Goal: Task Accomplishment & Management: Use online tool/utility

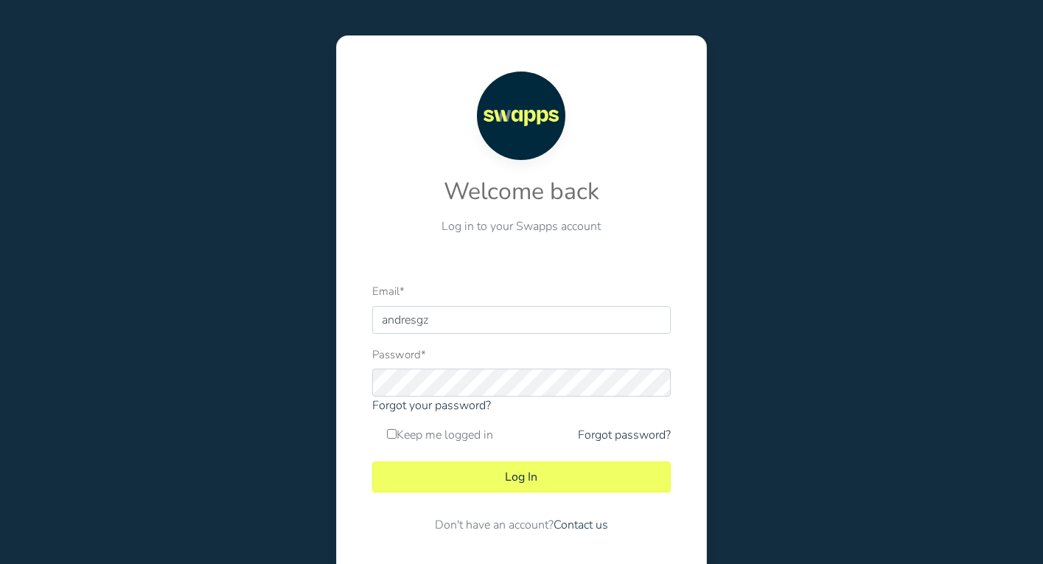
click at [372, 334] on div at bounding box center [372, 334] width 0 height 0
type input "andres@swapps.com"
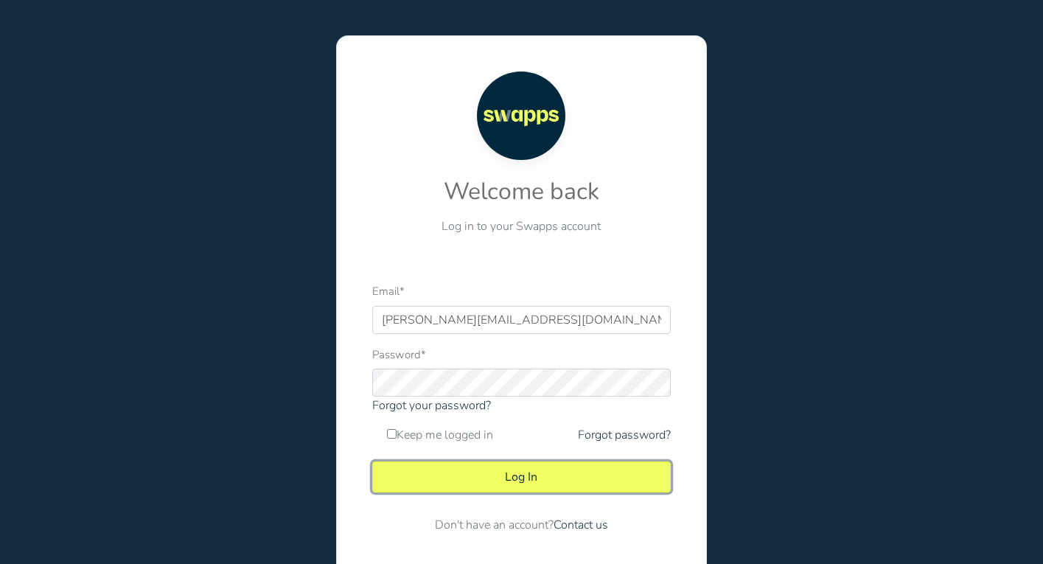
click at [507, 469] on button "Log In" at bounding box center [521, 477] width 299 height 31
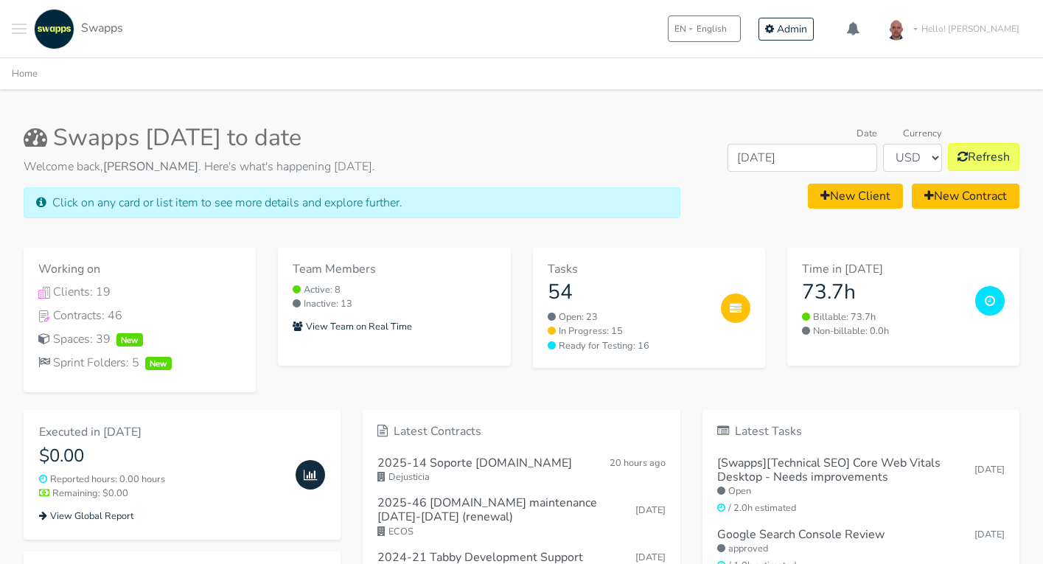
scroll to position [140, 0]
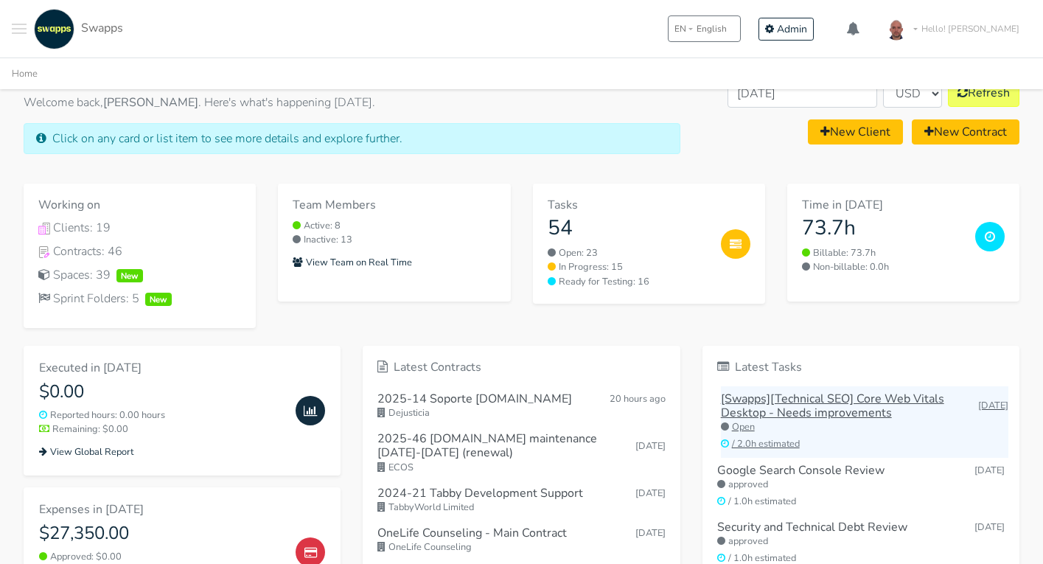
click at [830, 416] on h6 "[Swapps][Technical SEO] Core Web Vitals Desktop - Needs improvements" at bounding box center [849, 406] width 257 height 28
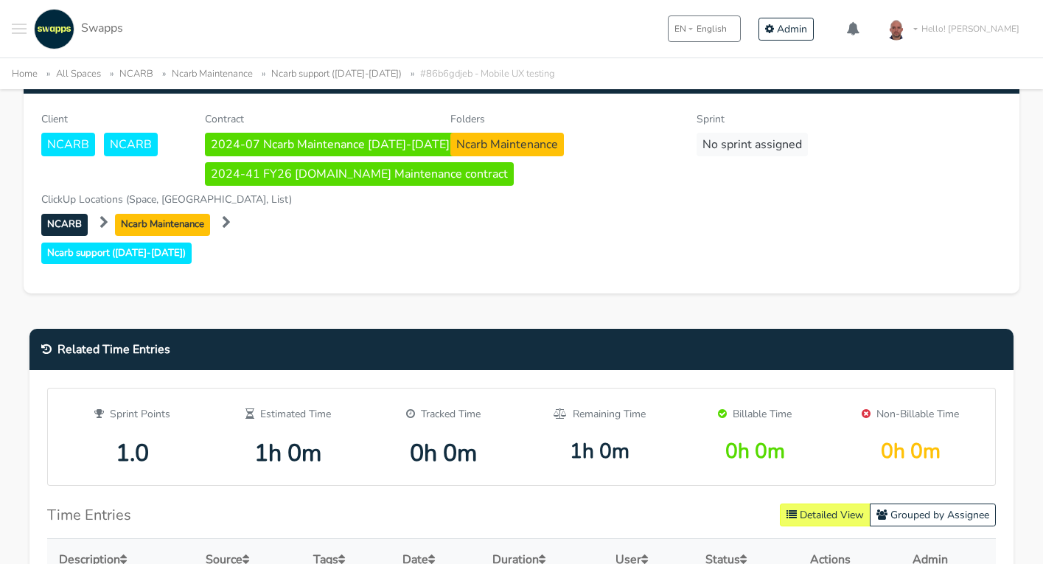
scroll to position [993, 0]
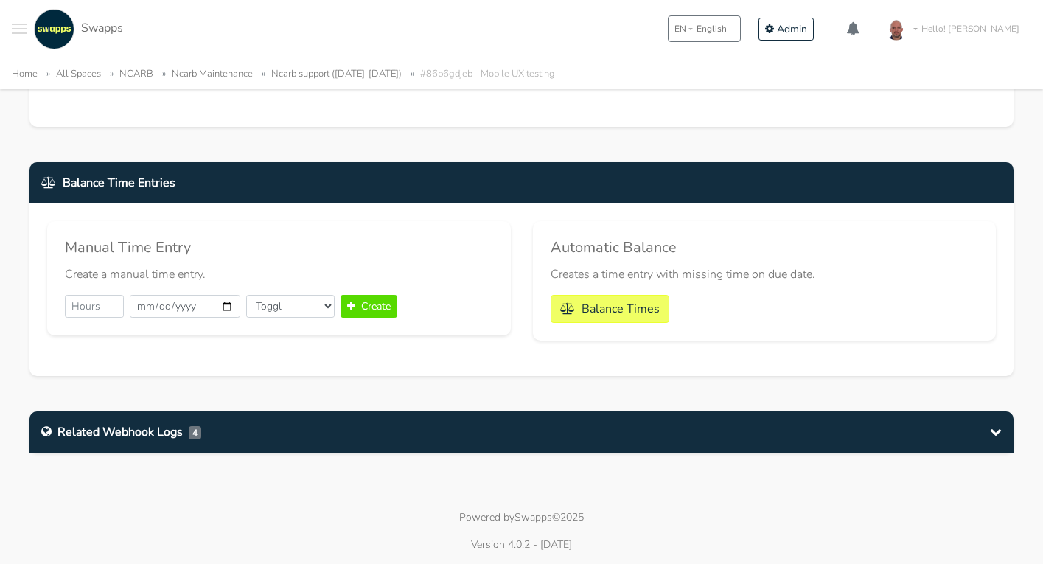
click at [723, 431] on div "Related Webhook Logs 4" at bounding box center [521, 431] width 984 height 41
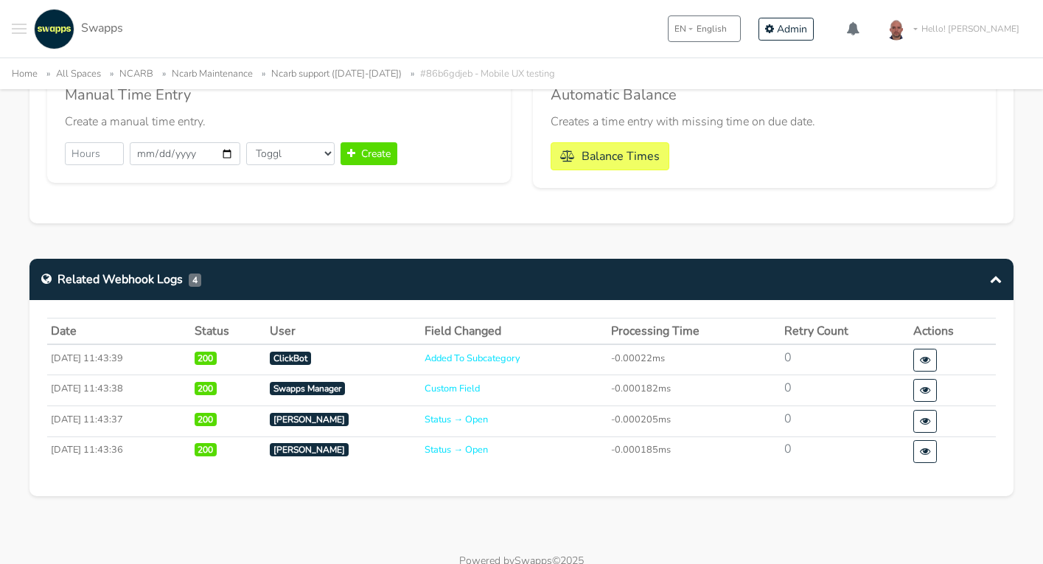
scroll to position [1189, 0]
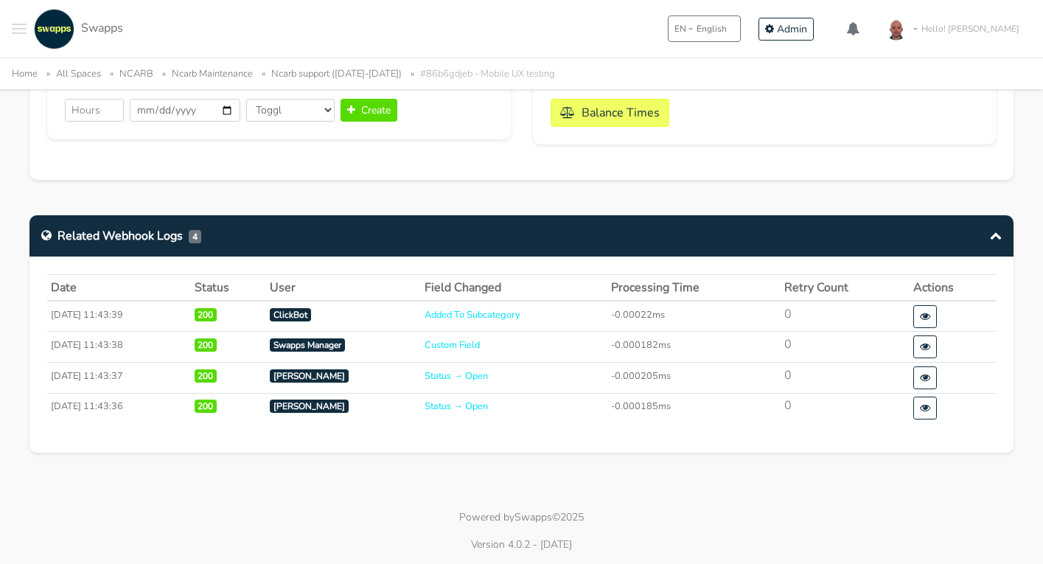
click at [930, 409] on icon at bounding box center [925, 408] width 10 height 10
click at [250, 519] on p "Powered by Swapps ©2025" at bounding box center [521, 516] width 1043 height 15
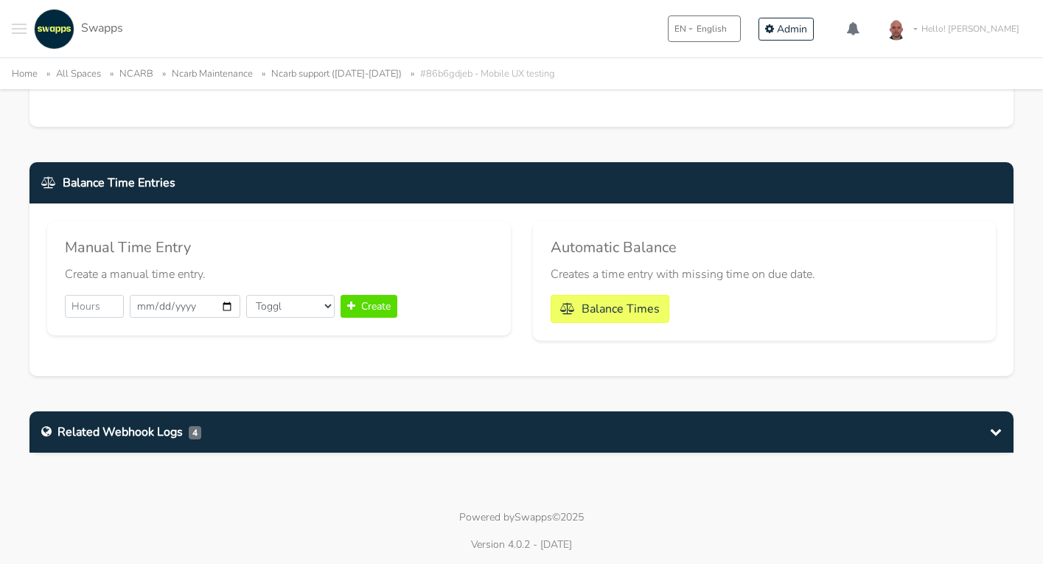
click at [111, 436] on div "Related Webhook Logs 4" at bounding box center [121, 432] width 160 height 18
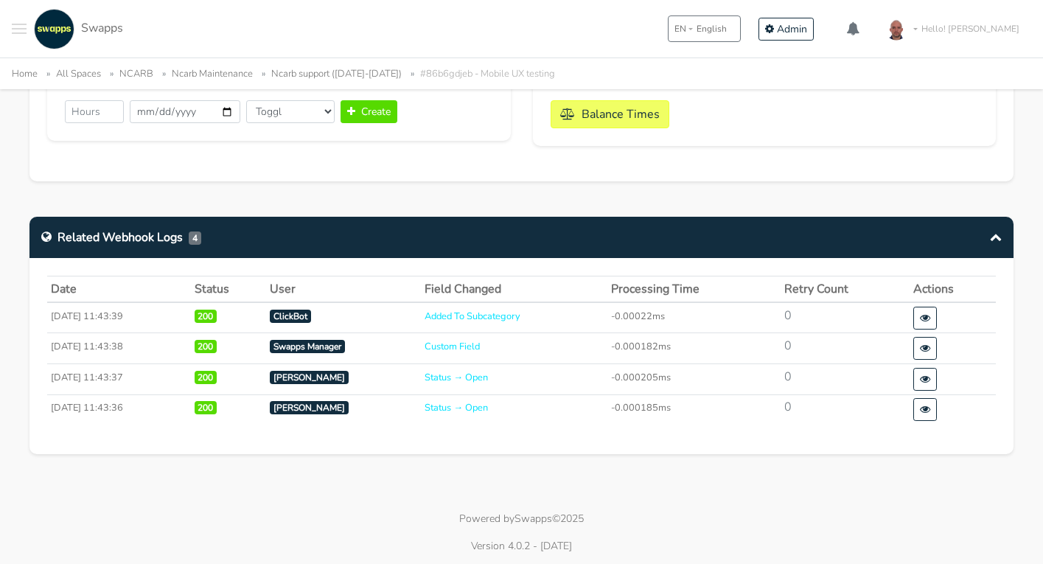
scroll to position [1189, 0]
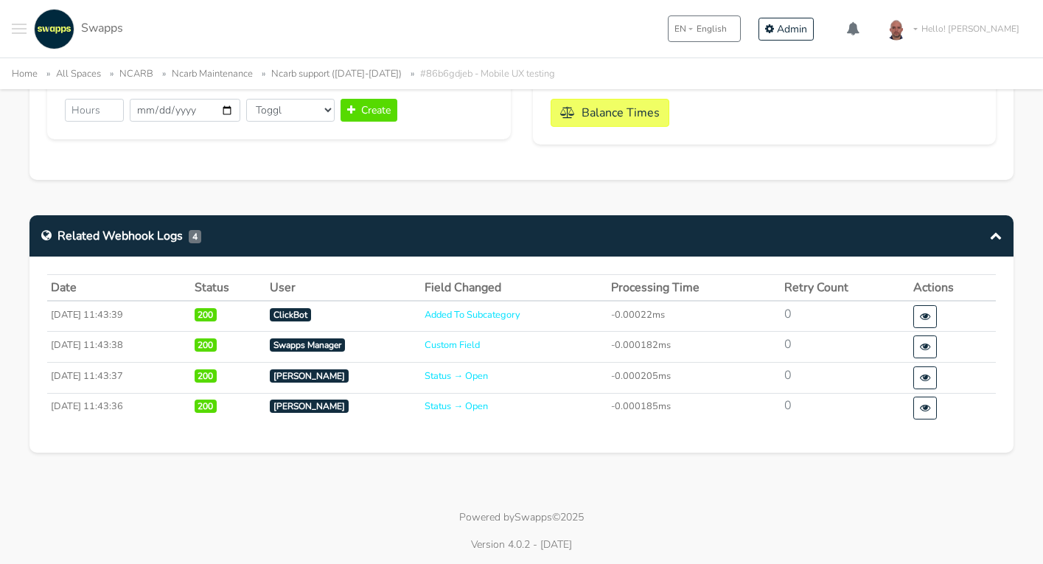
click at [1020, 86] on div "Home All Spaces NCARB Ncarb Maintenance Ncarb support (2023-2024) #86b6gdjeb - …" at bounding box center [521, 73] width 1043 height 31
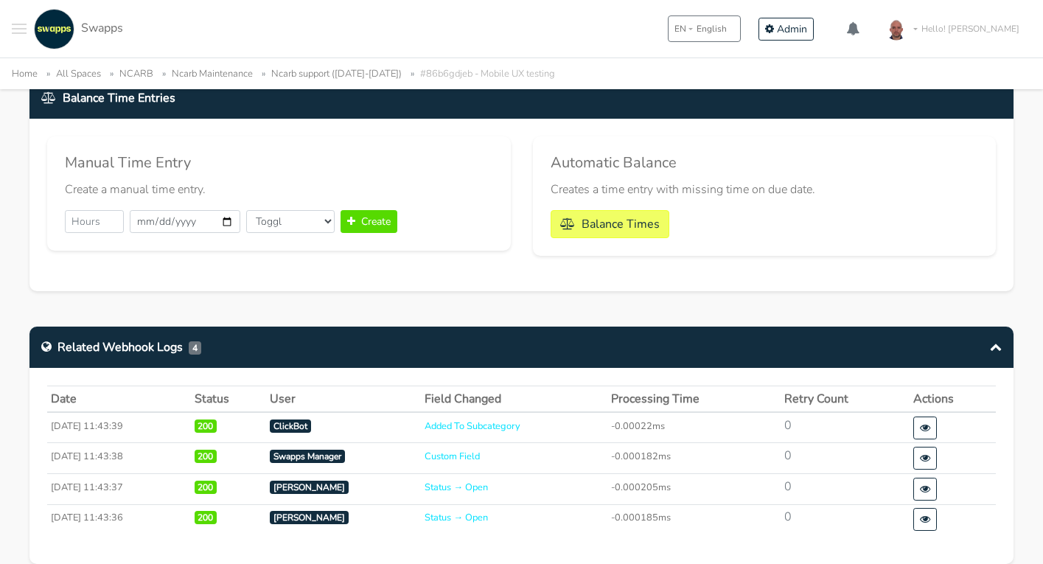
scroll to position [1102, 0]
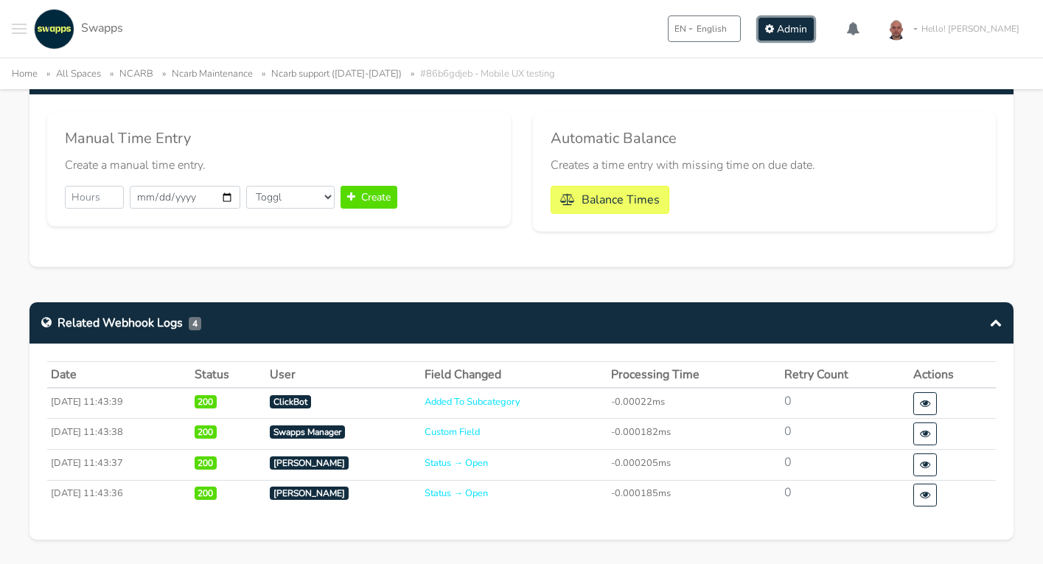
click at [807, 27] on span "Admin" at bounding box center [792, 29] width 30 height 14
click at [18, 29] on span "Toggle navigation menu" at bounding box center [19, 28] width 15 height 1
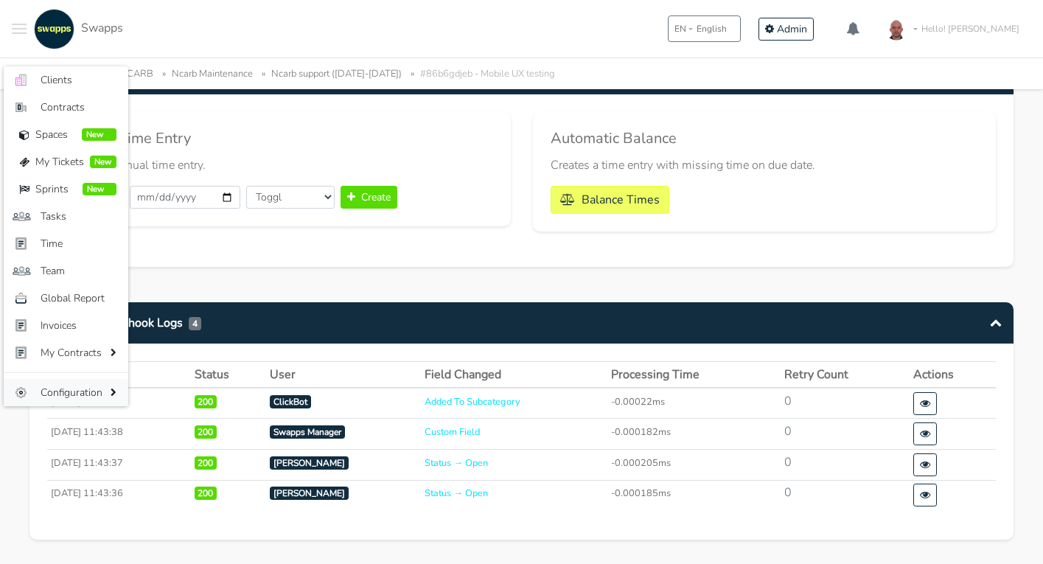
click at [88, 399] on span "Configuration" at bounding box center [74, 392] width 66 height 15
click at [78, 391] on span "Configuration" at bounding box center [74, 392] width 66 height 15
click at [102, 30] on span "Swapps" at bounding box center [102, 28] width 42 height 16
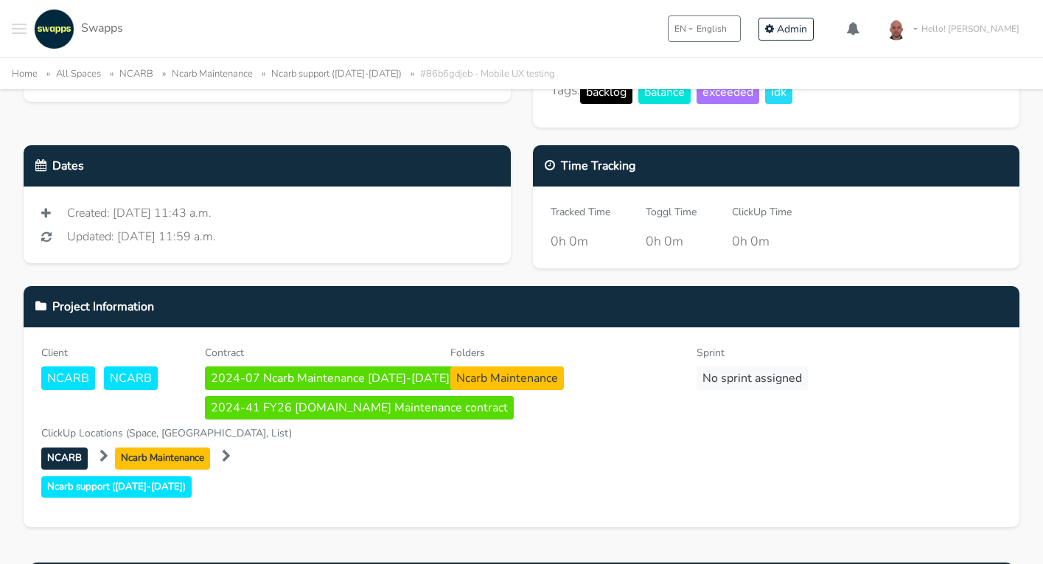
scroll to position [0, 0]
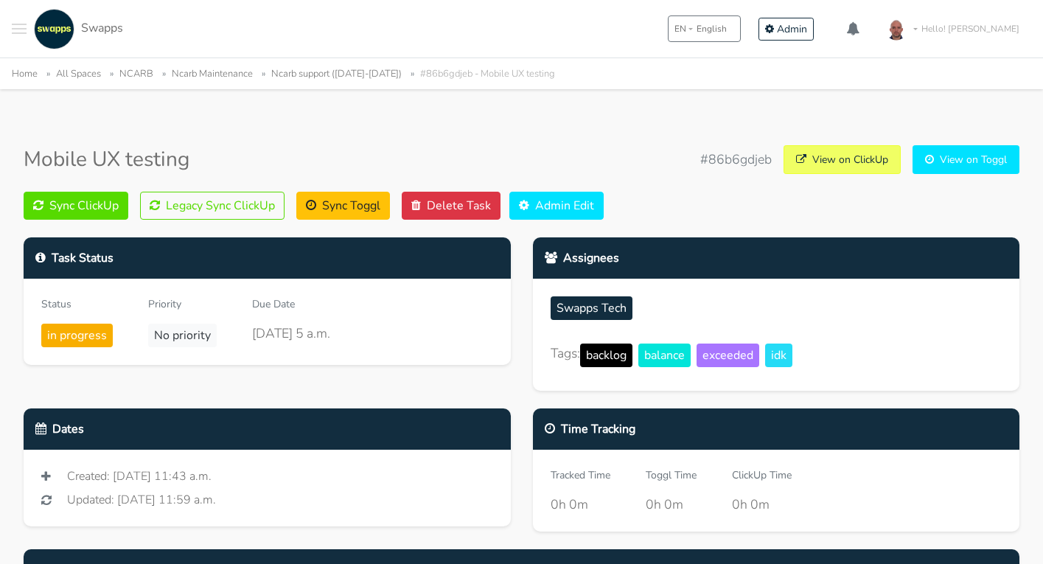
click at [344, 145] on div "Mobile UX testing #86b6gdjeb View on ClickUp View on Toggl" at bounding box center [522, 159] width 996 height 29
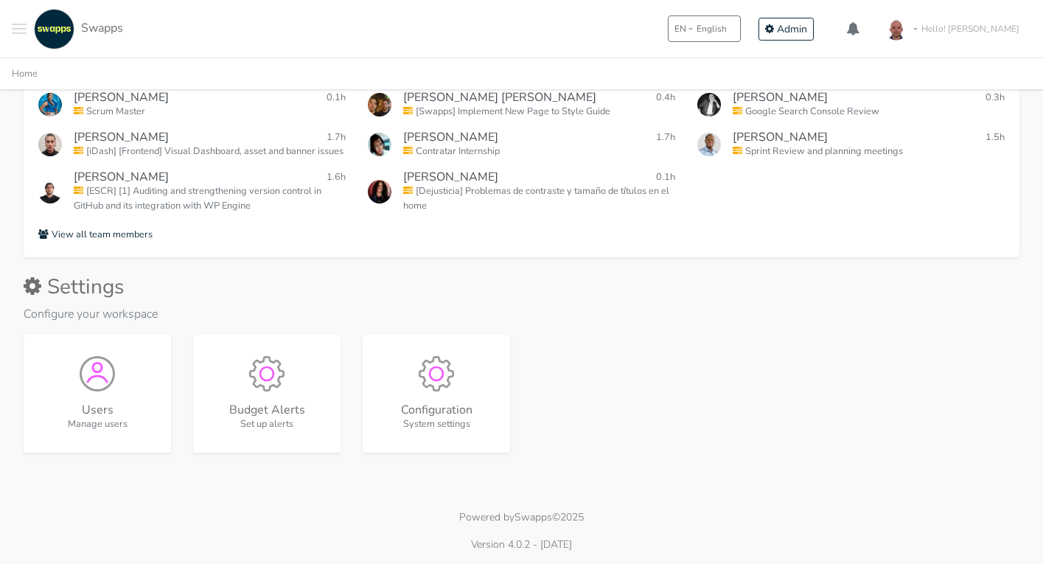
scroll to position [916, 0]
click at [431, 386] on img "Configuration" at bounding box center [436, 369] width 35 height 35
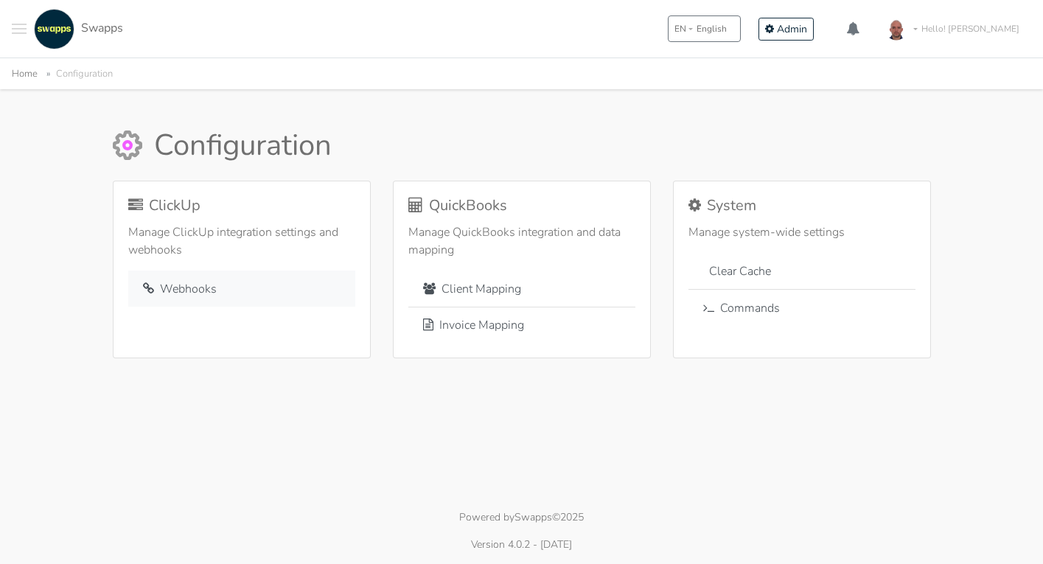
click at [190, 290] on link "Webhooks" at bounding box center [241, 289] width 227 height 36
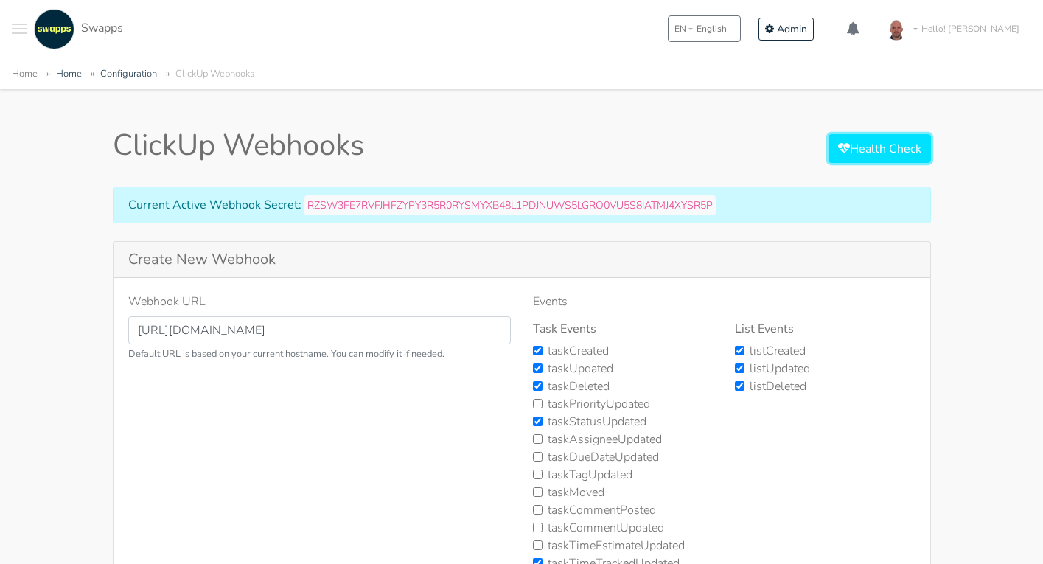
click at [881, 134] on link "Health Check" at bounding box center [880, 148] width 102 height 29
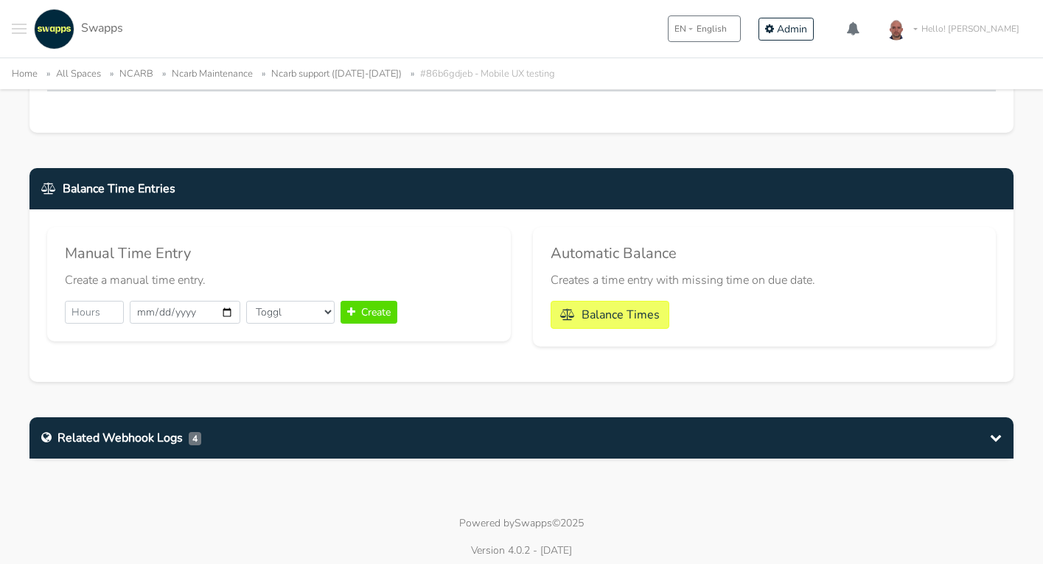
scroll to position [993, 0]
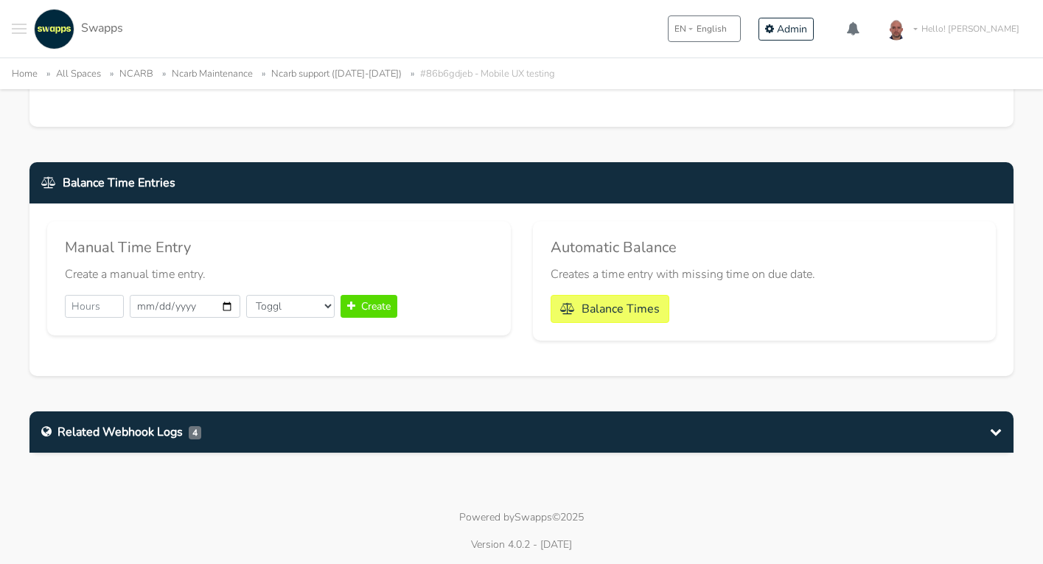
click at [232, 436] on div "Related Webhook Logs 4" at bounding box center [521, 431] width 984 height 41
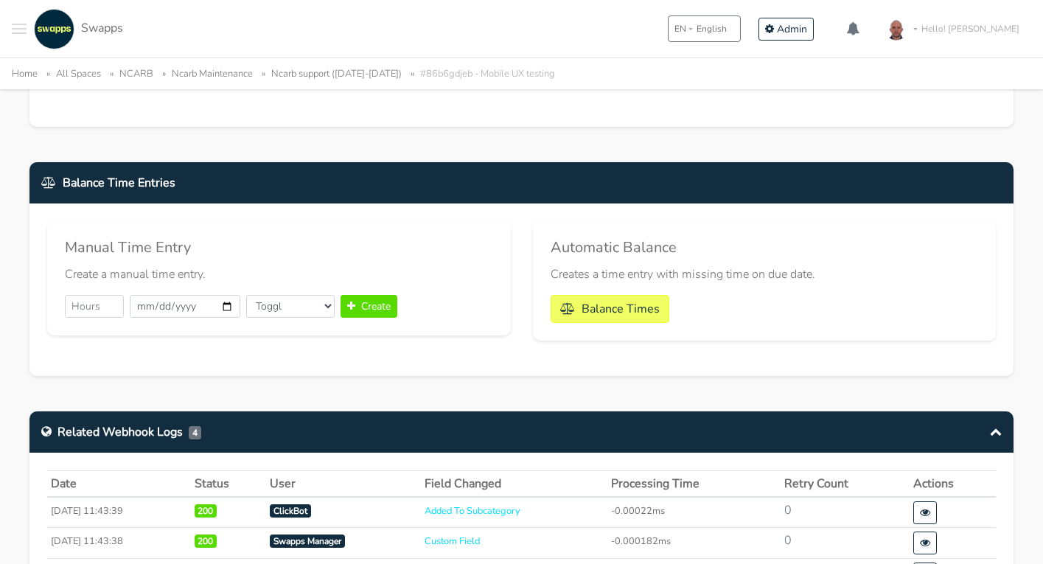
click at [282, 384] on div "Balance Time Entries Manual Time Entry Create a manual time entry. 2025-10-02 T…" at bounding box center [521, 278] width 1006 height 232
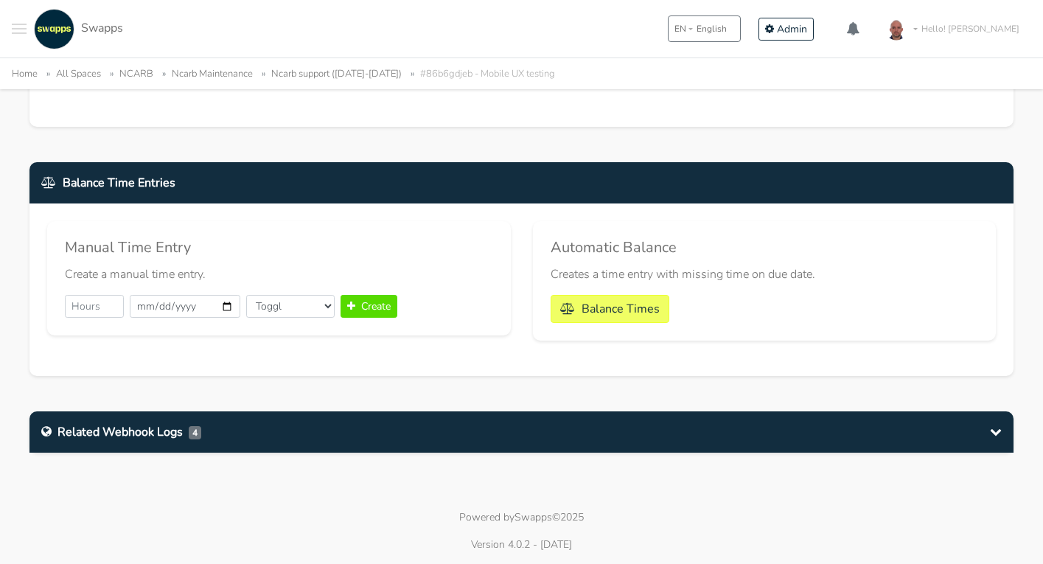
click at [349, 436] on div "Related Webhook Logs 4" at bounding box center [521, 431] width 984 height 41
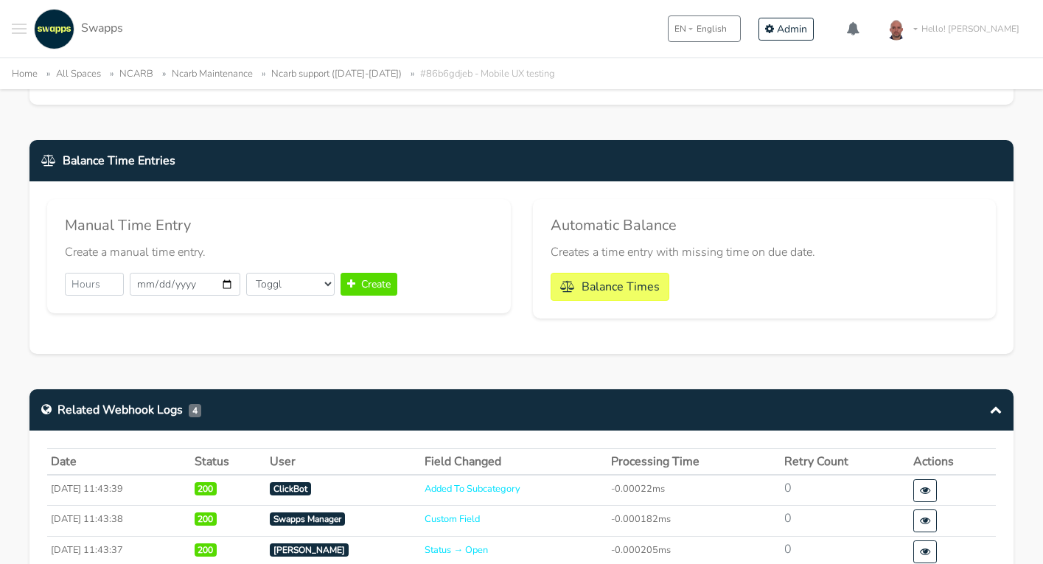
scroll to position [1189, 0]
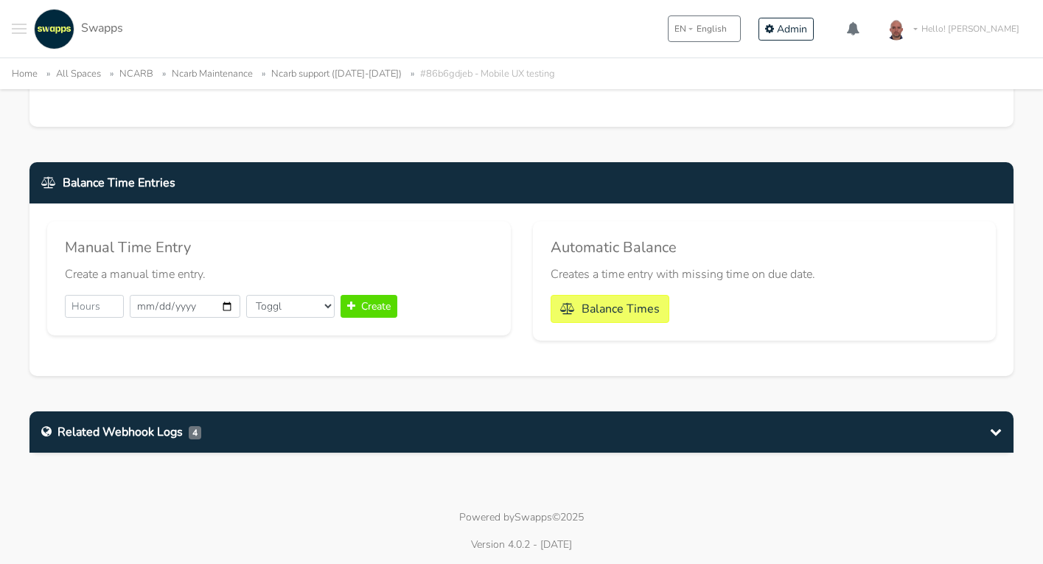
click at [415, 434] on div "Related Webhook Logs 4" at bounding box center [521, 431] width 984 height 41
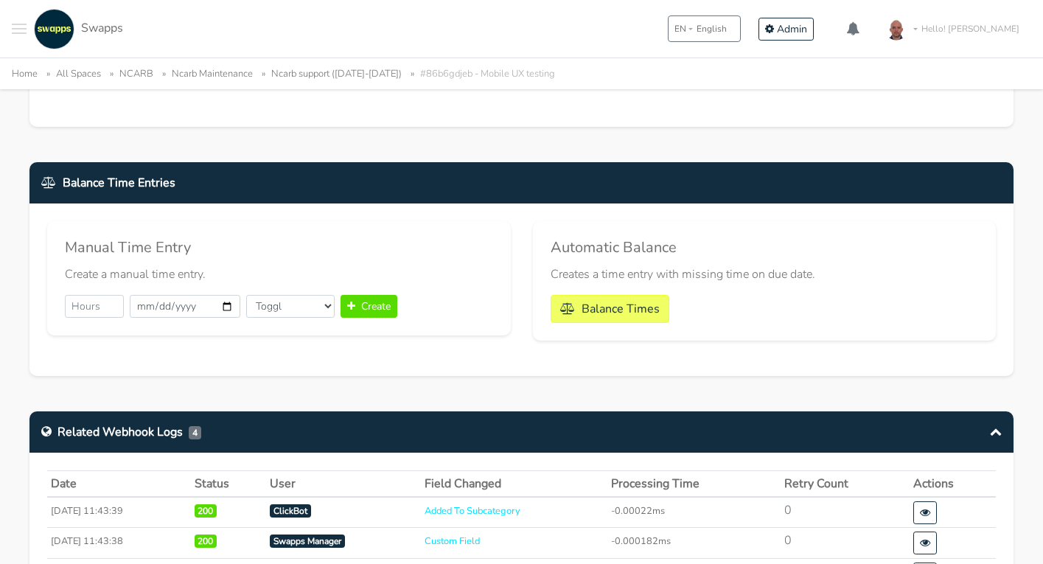
click at [415, 434] on div "Related Webhook Logs 4" at bounding box center [521, 431] width 984 height 41
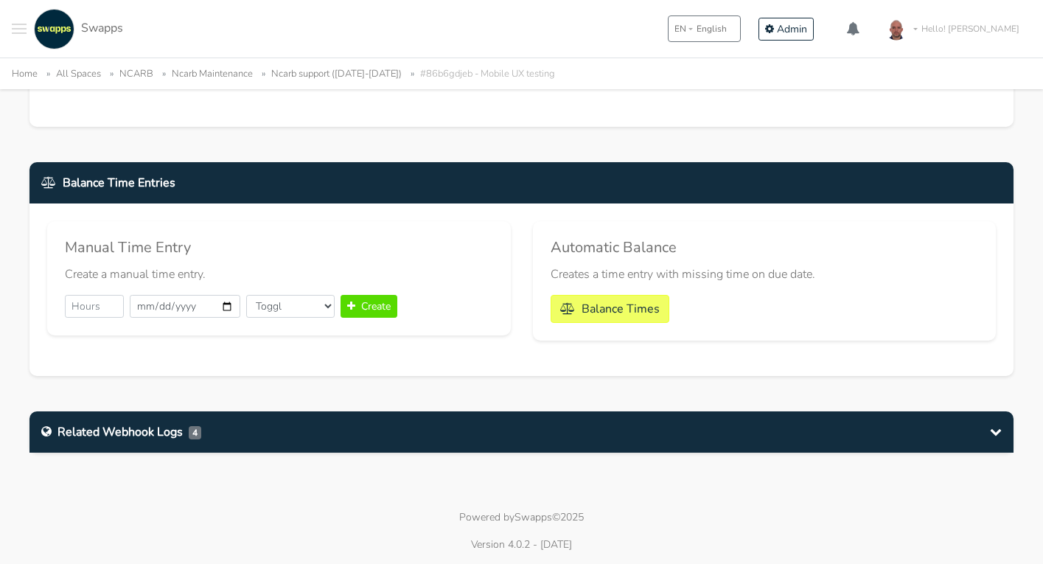
click at [405, 442] on div "Related Webhook Logs 4" at bounding box center [521, 431] width 984 height 41
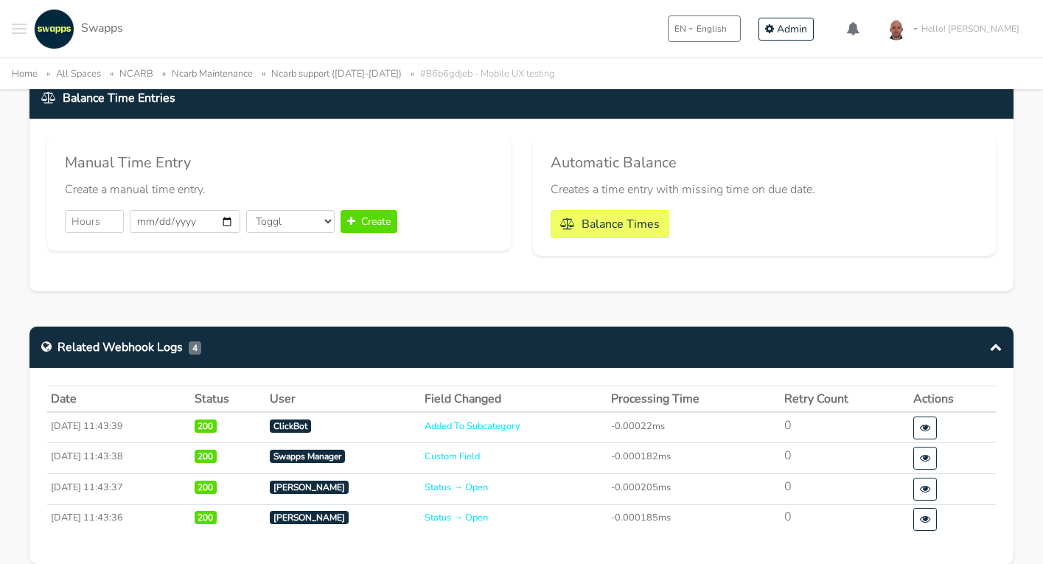
scroll to position [1236, 0]
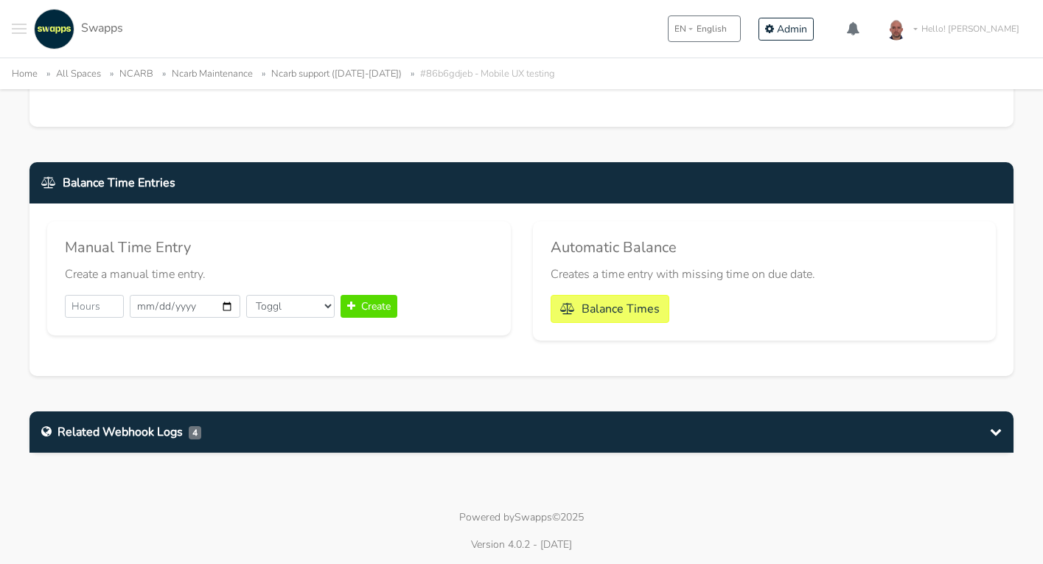
click at [68, 423] on div "Related Webhook Logs 4" at bounding box center [121, 432] width 160 height 18
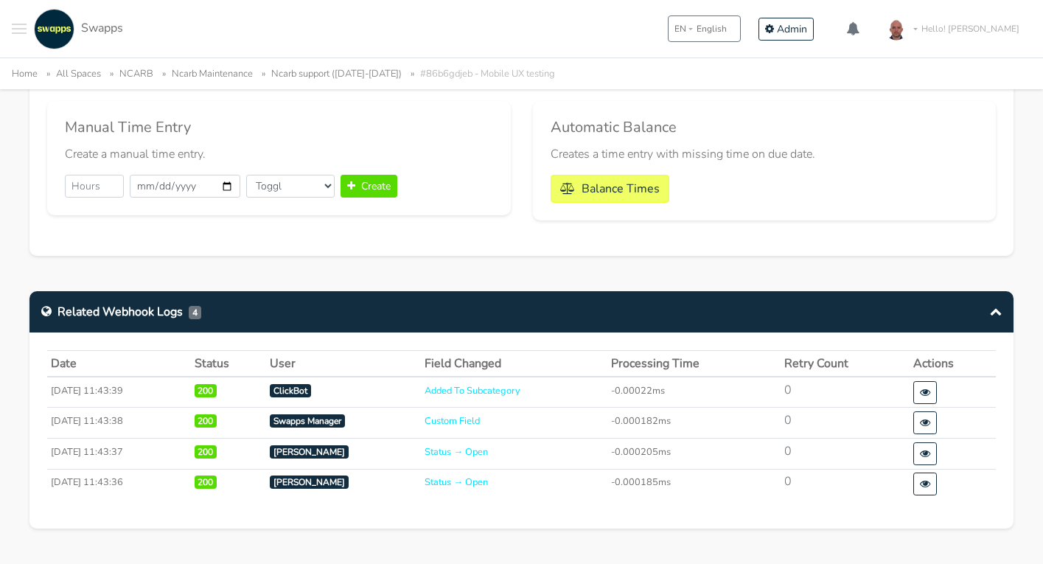
scroll to position [1236, 0]
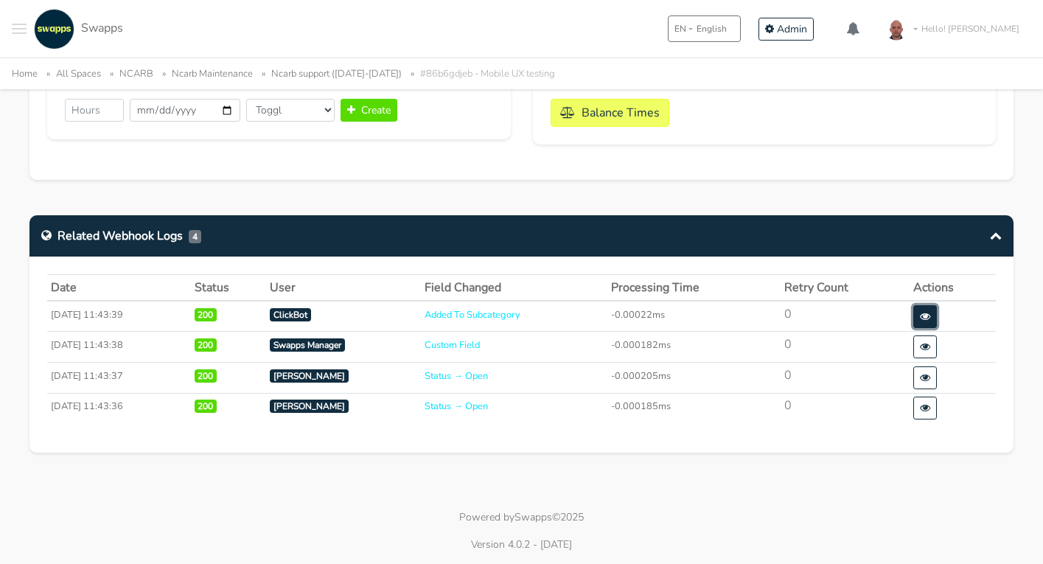
click at [928, 319] on icon at bounding box center [925, 316] width 10 height 10
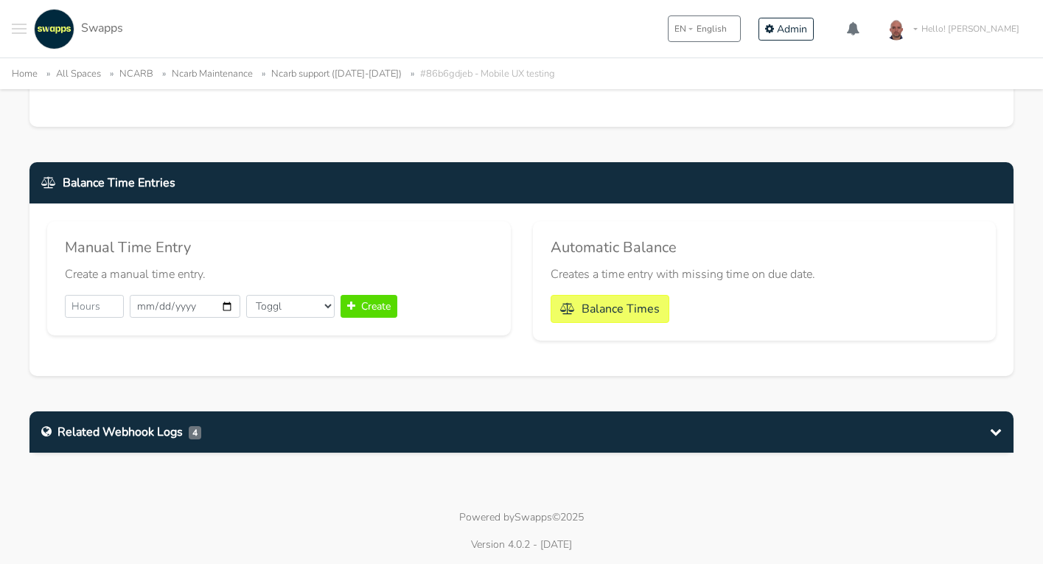
click at [374, 421] on div "Related Webhook Logs 4" at bounding box center [521, 431] width 984 height 41
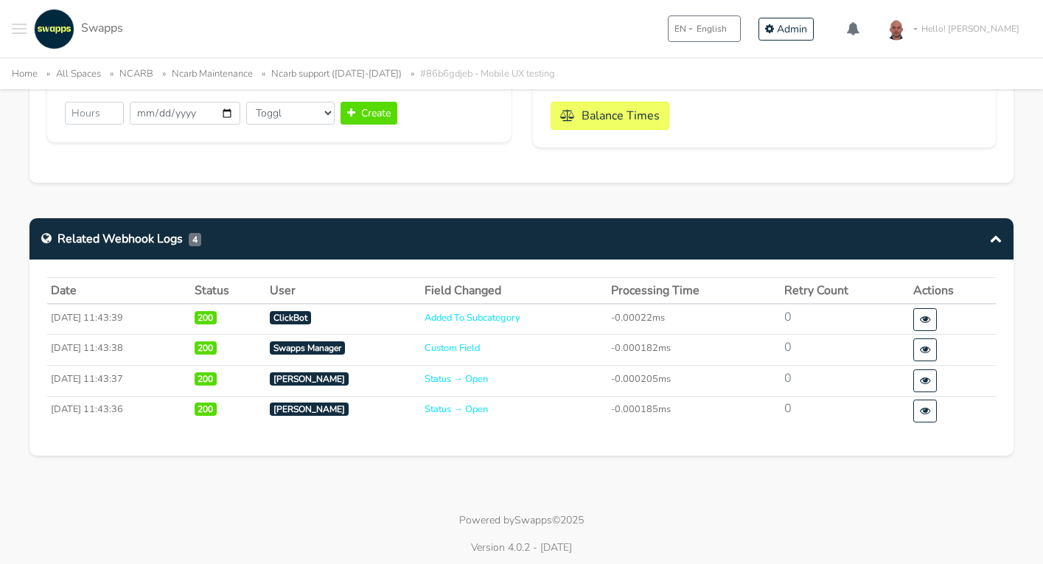
scroll to position [1236, 0]
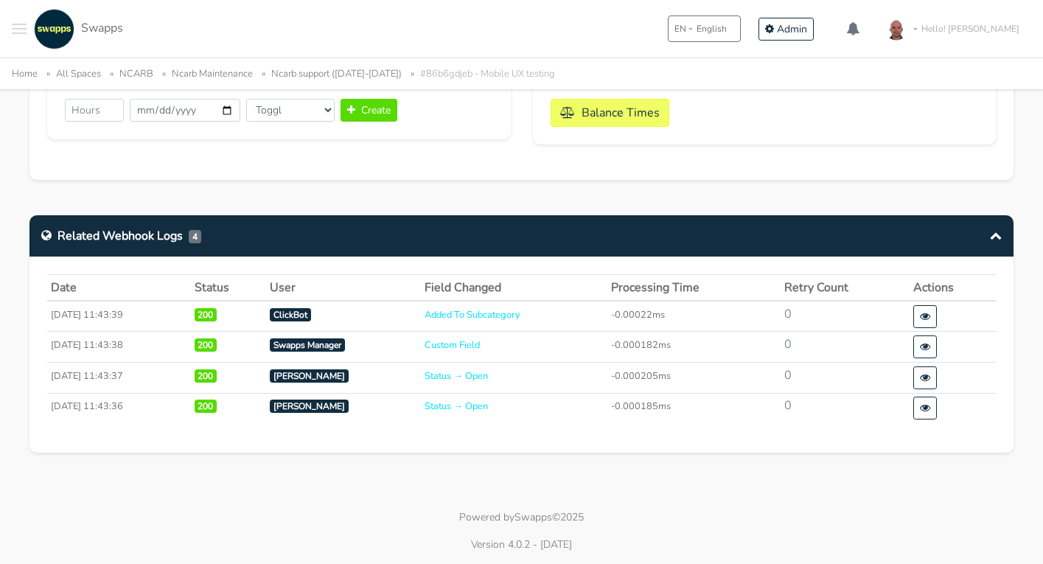
click at [374, 436] on div "Date Status User Field Changed Processing Time Retry Count Actions [DATE] 11:43…" at bounding box center [521, 355] width 984 height 196
click at [265, 438] on div "Date Status User Field Changed Processing Time Retry Count Actions [DATE] 11:43…" at bounding box center [521, 355] width 984 height 196
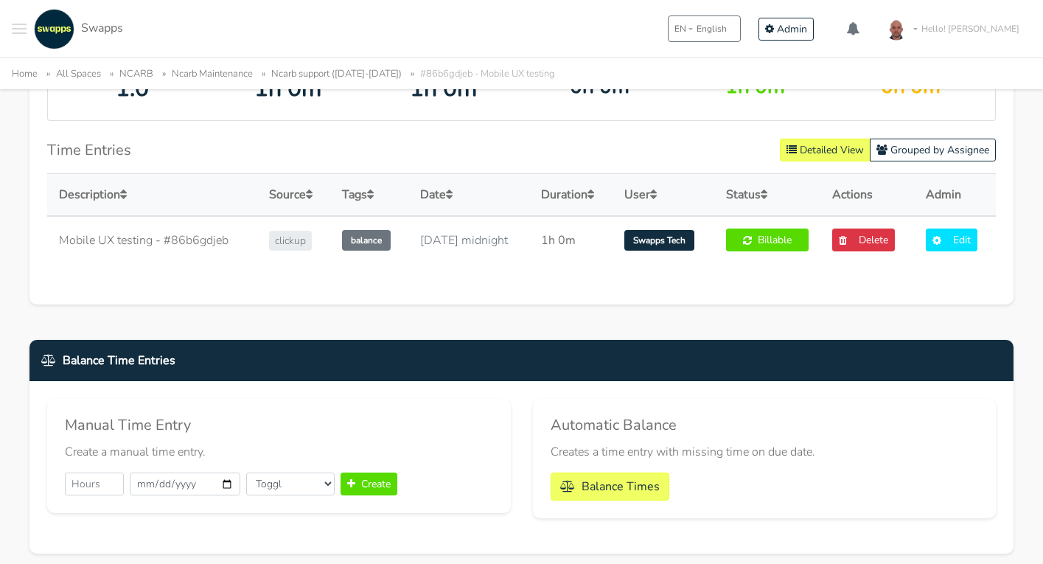
scroll to position [1040, 0]
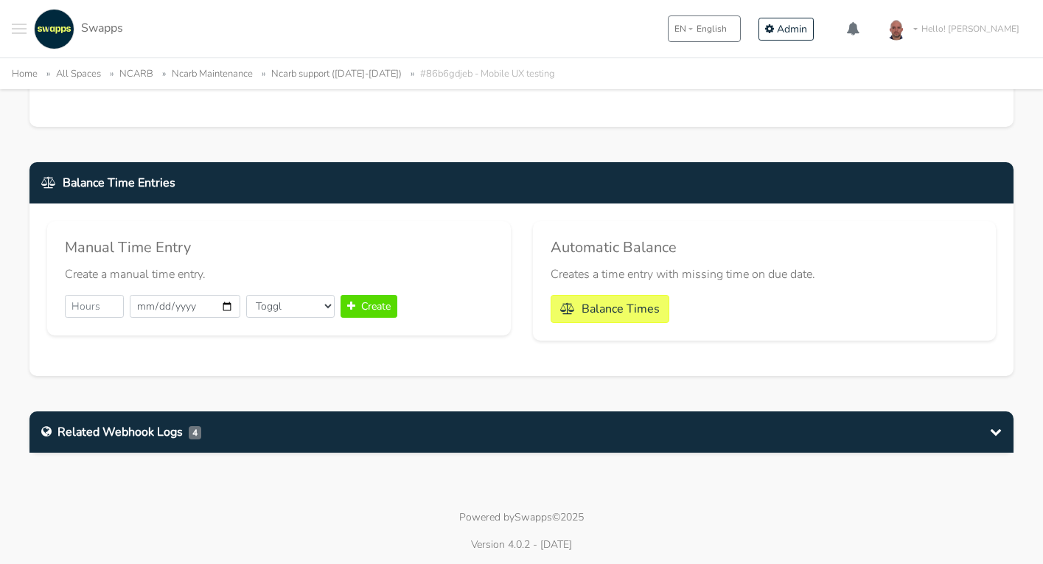
click at [114, 433] on div "Related Webhook Logs 4" at bounding box center [121, 432] width 160 height 18
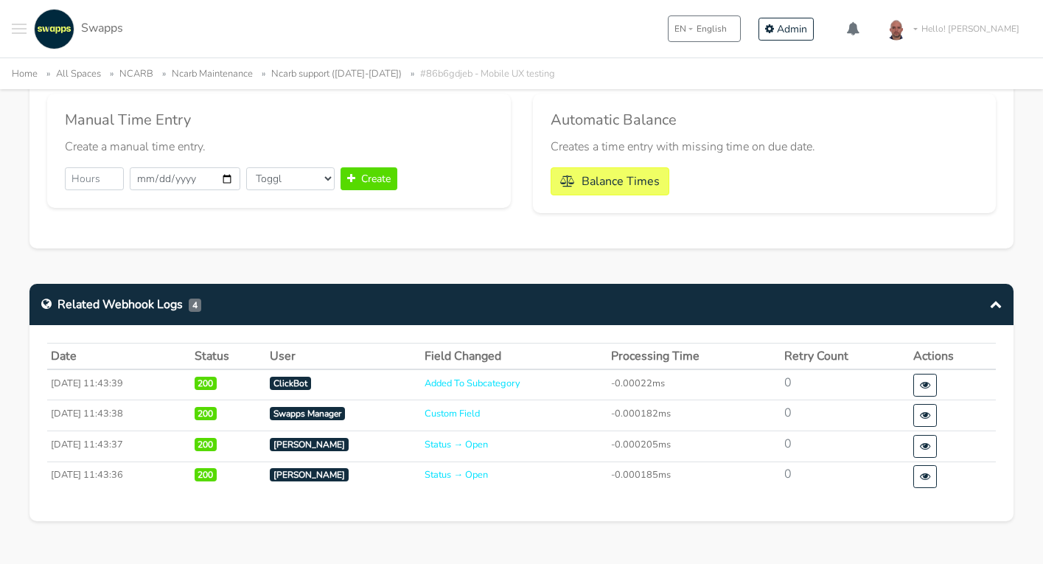
scroll to position [1193, 0]
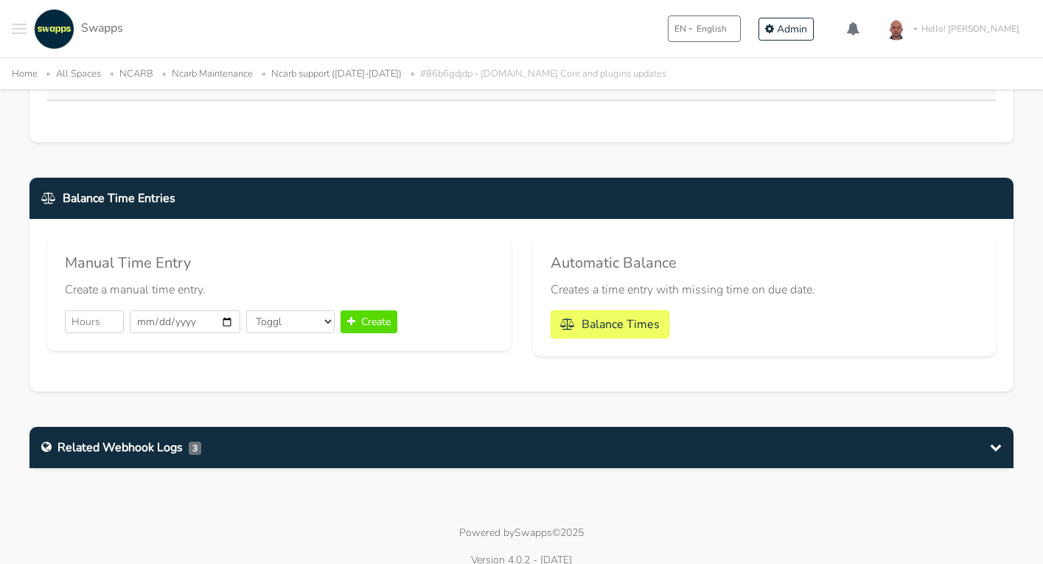
scroll to position [978, 0]
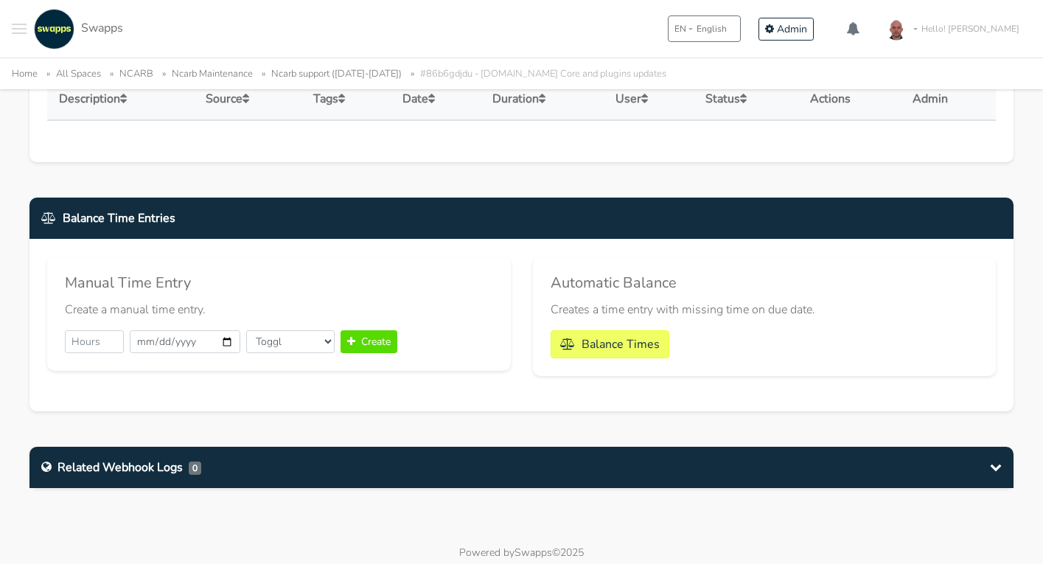
scroll to position [993, 0]
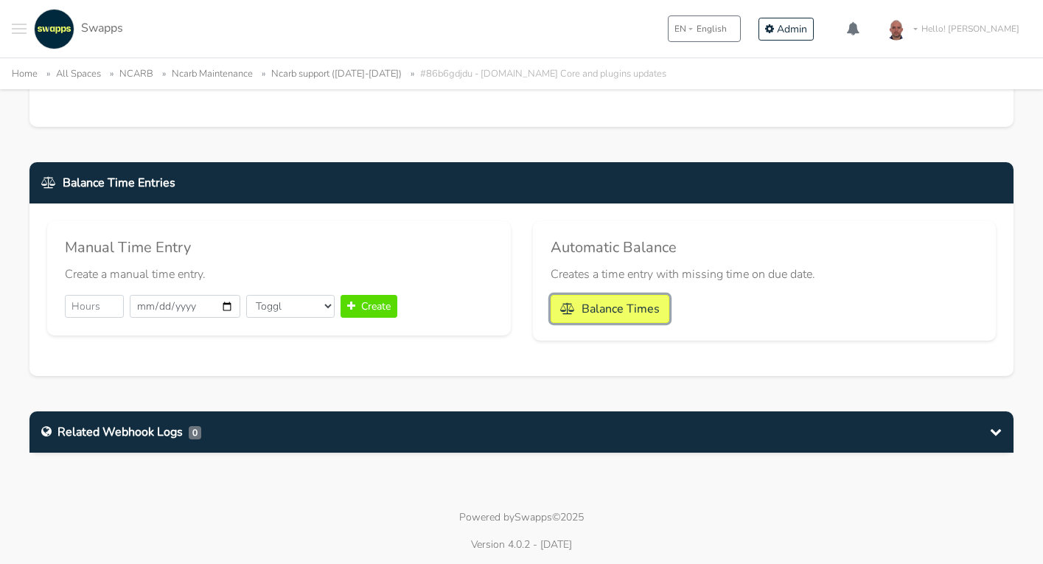
click at [630, 307] on button "Balance Times" at bounding box center [610, 309] width 119 height 28
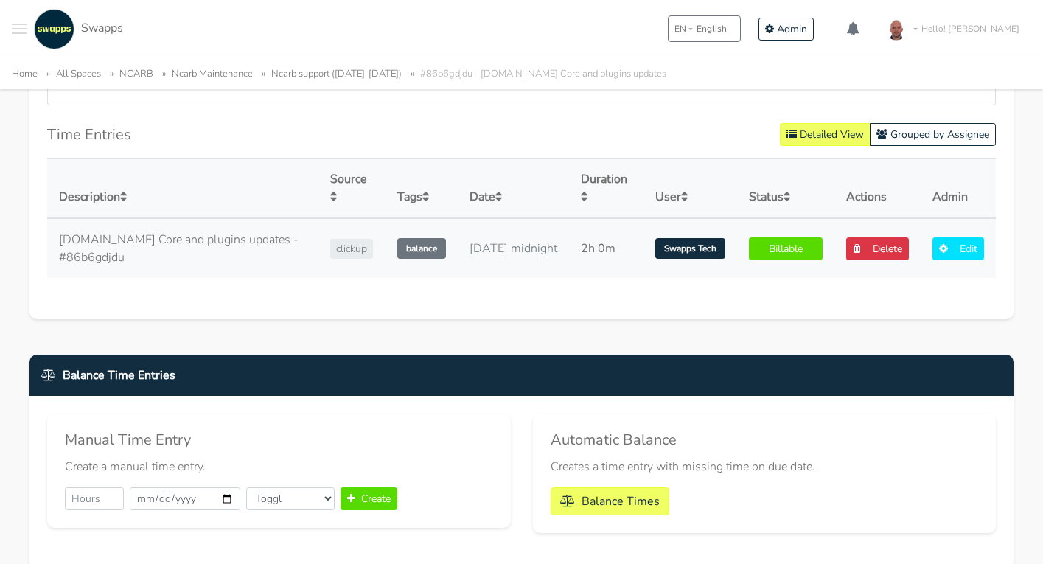
scroll to position [1006, 0]
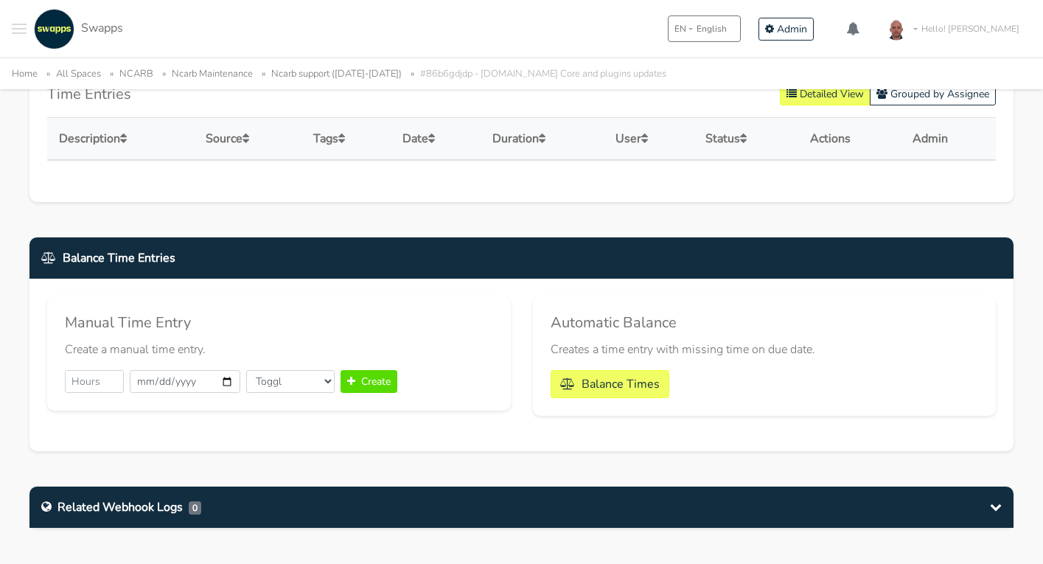
scroll to position [930, 0]
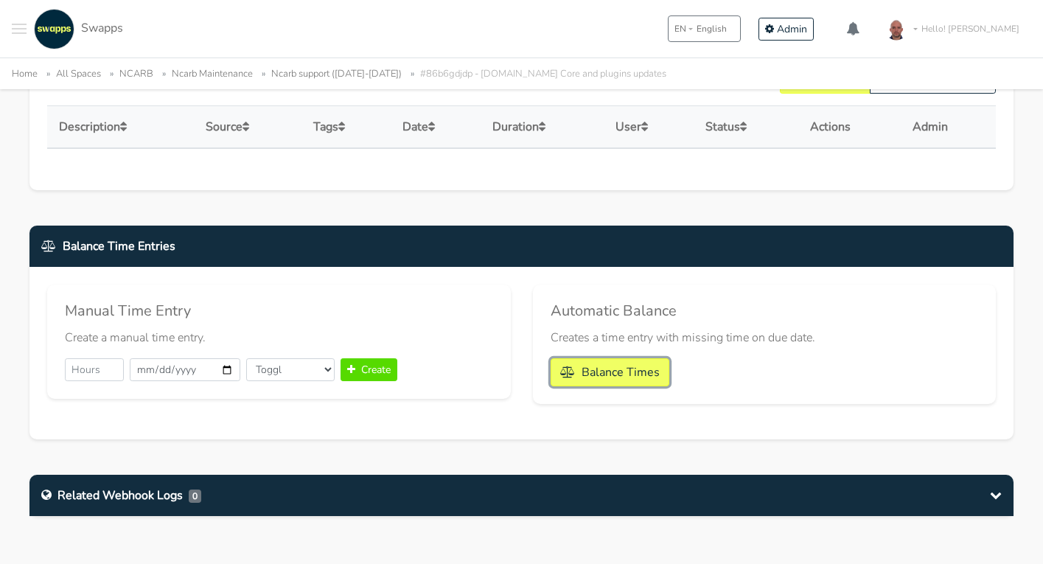
click at [650, 369] on button "Balance Times" at bounding box center [610, 372] width 119 height 28
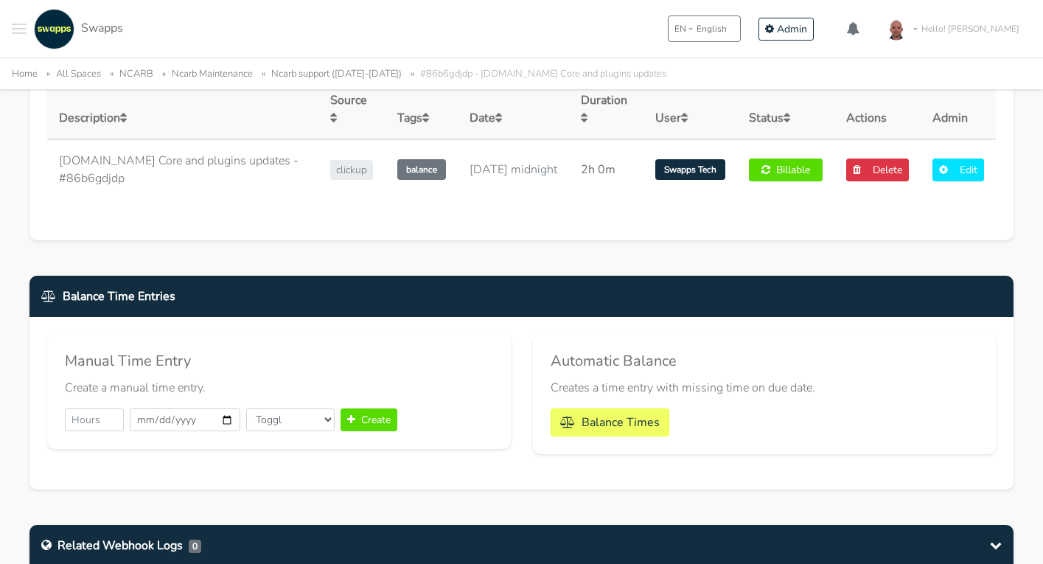
scroll to position [1079, 0]
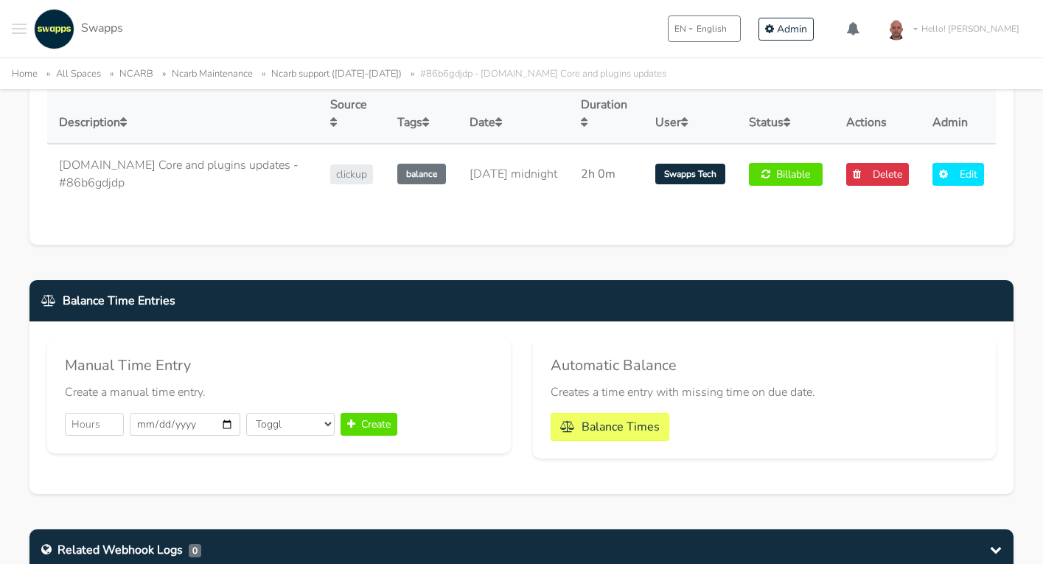
click at [43, 322] on div "Manual Time Entry Create a manual time entry. 2025-10-02 Toggl ClickUp Create A…" at bounding box center [521, 407] width 984 height 173
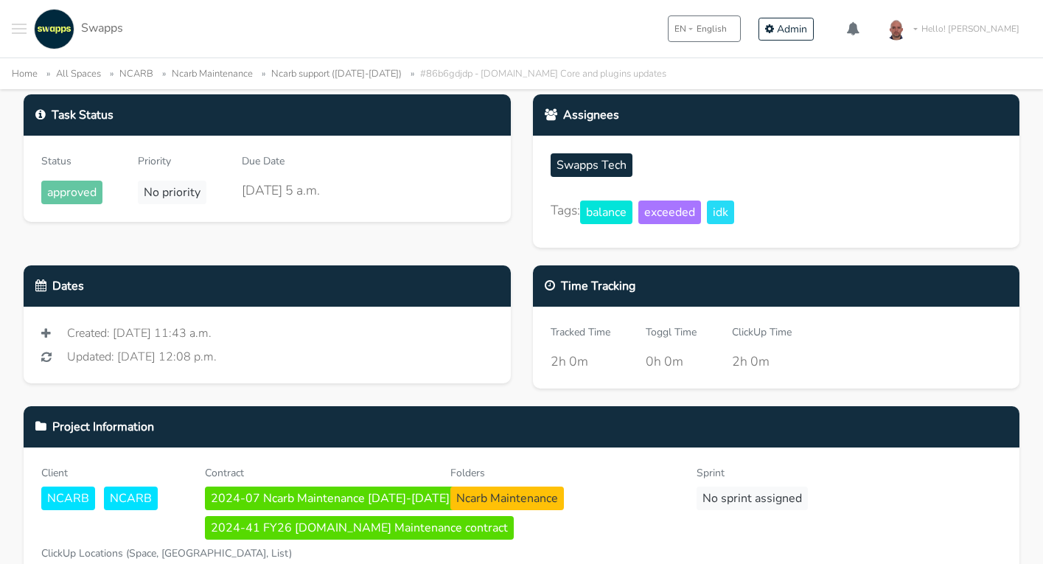
scroll to position [0, 0]
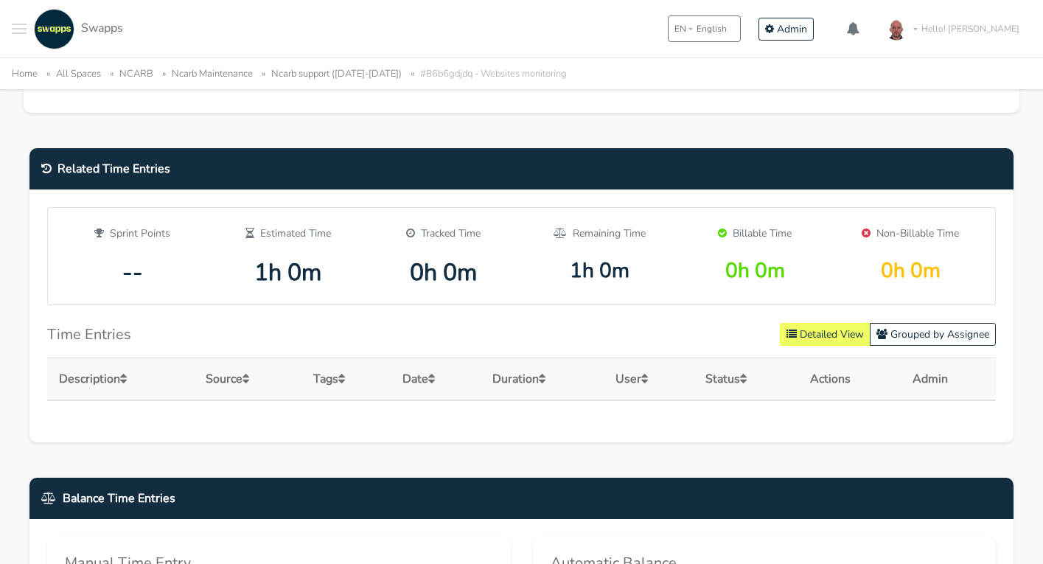
scroll to position [803, 0]
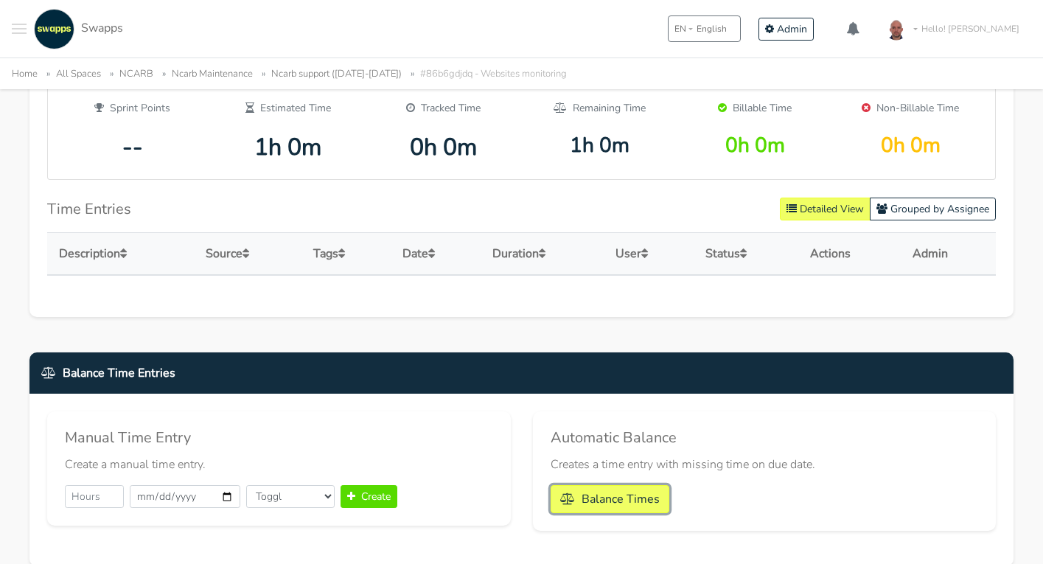
click at [580, 499] on button "Balance Times" at bounding box center [610, 499] width 119 height 28
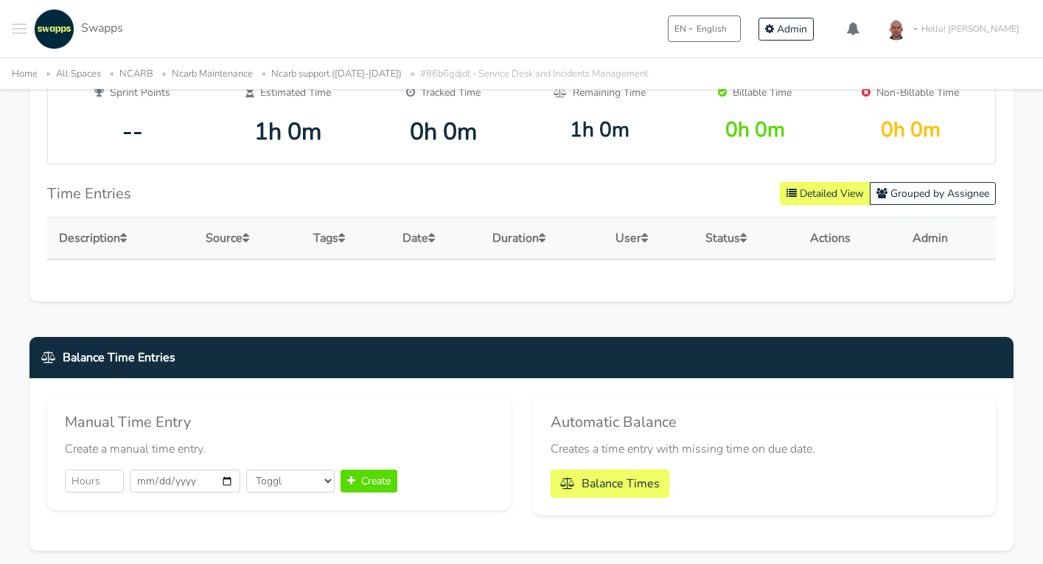
scroll to position [816, 0]
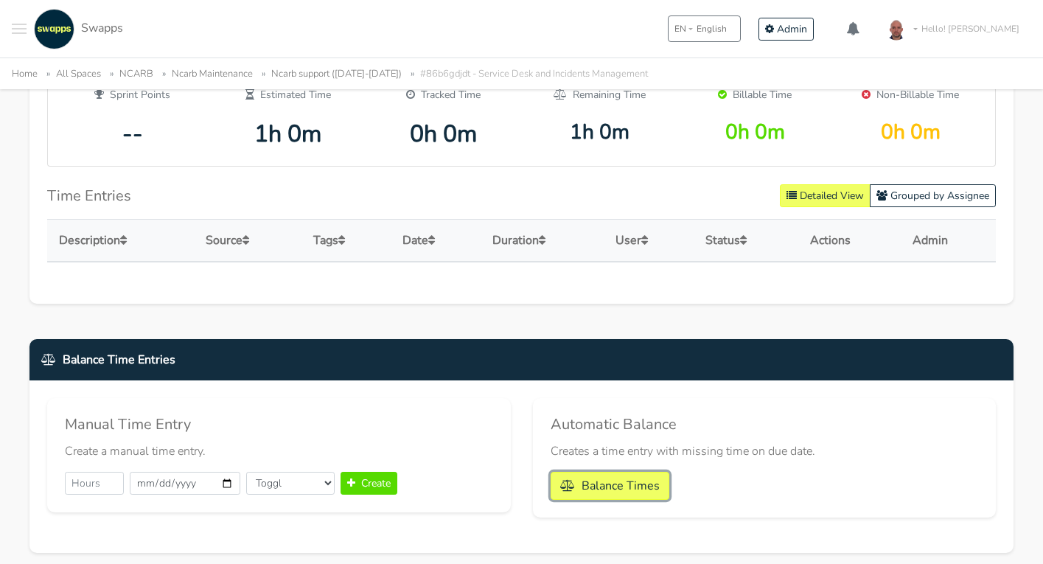
click at [603, 478] on button "Balance Times" at bounding box center [610, 486] width 119 height 28
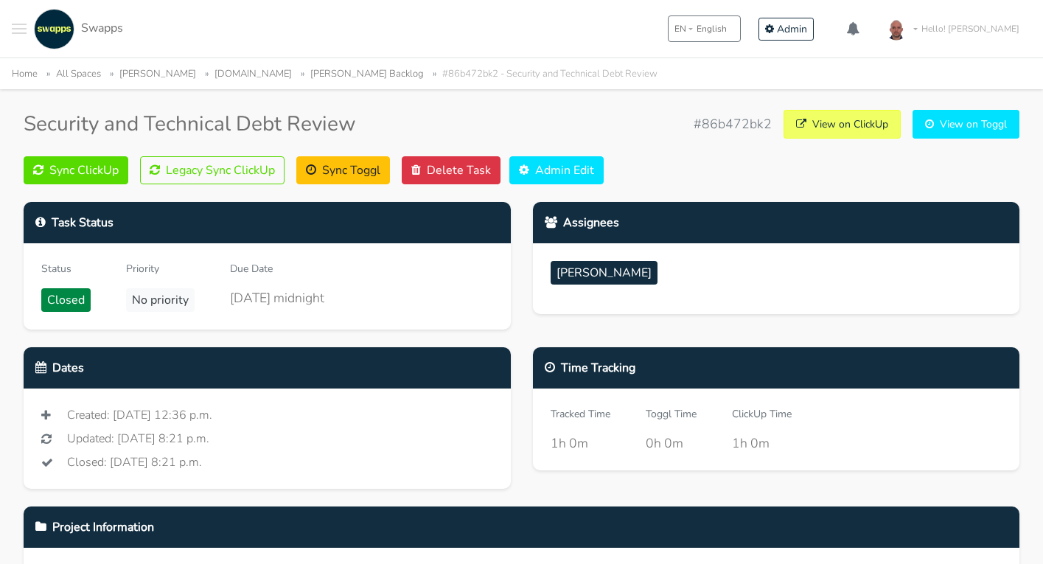
scroll to position [39, 0]
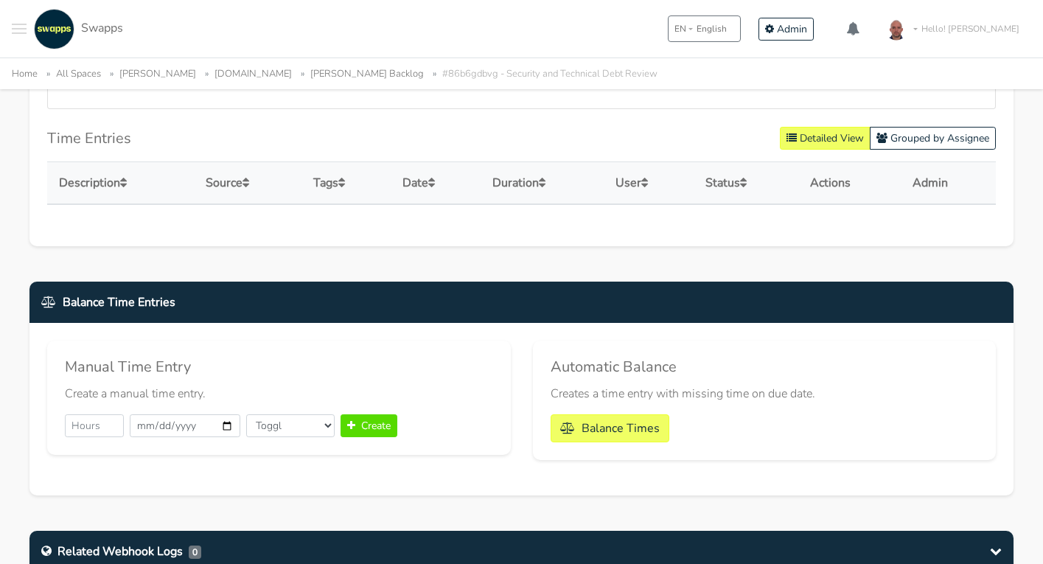
scroll to position [849, 0]
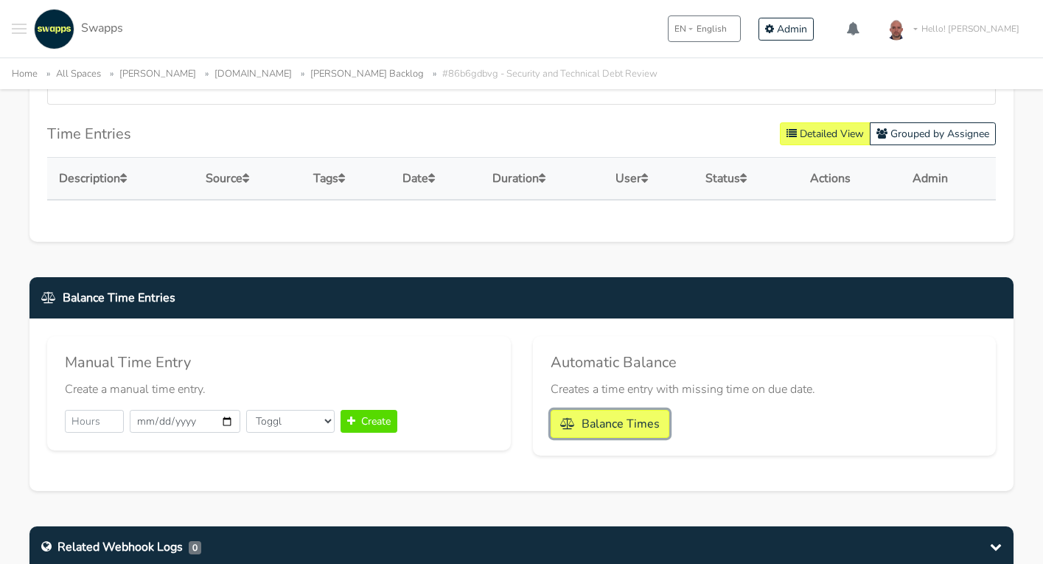
click at [626, 427] on button "Balance Times" at bounding box center [610, 424] width 119 height 28
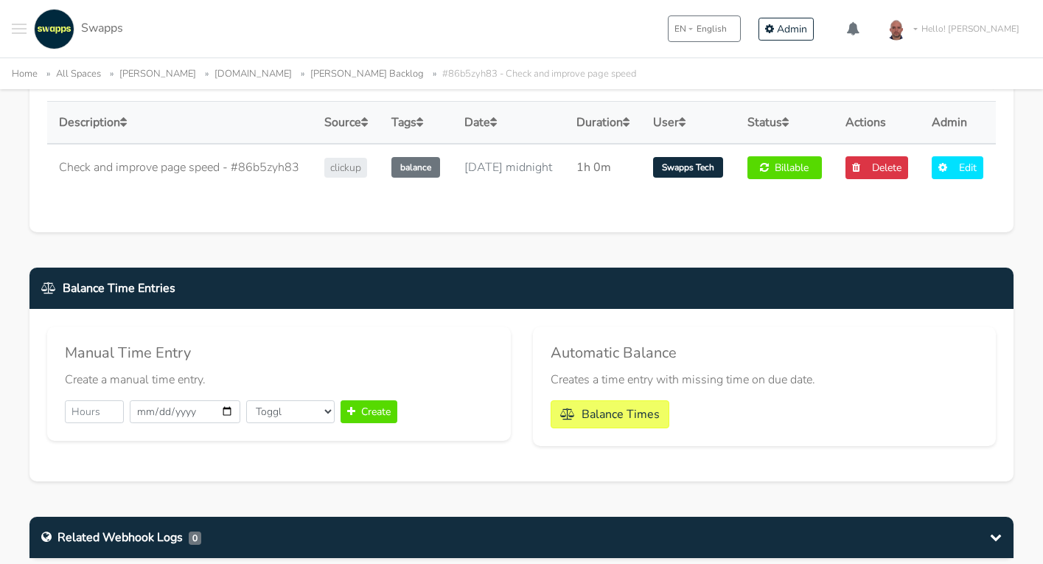
scroll to position [811, 0]
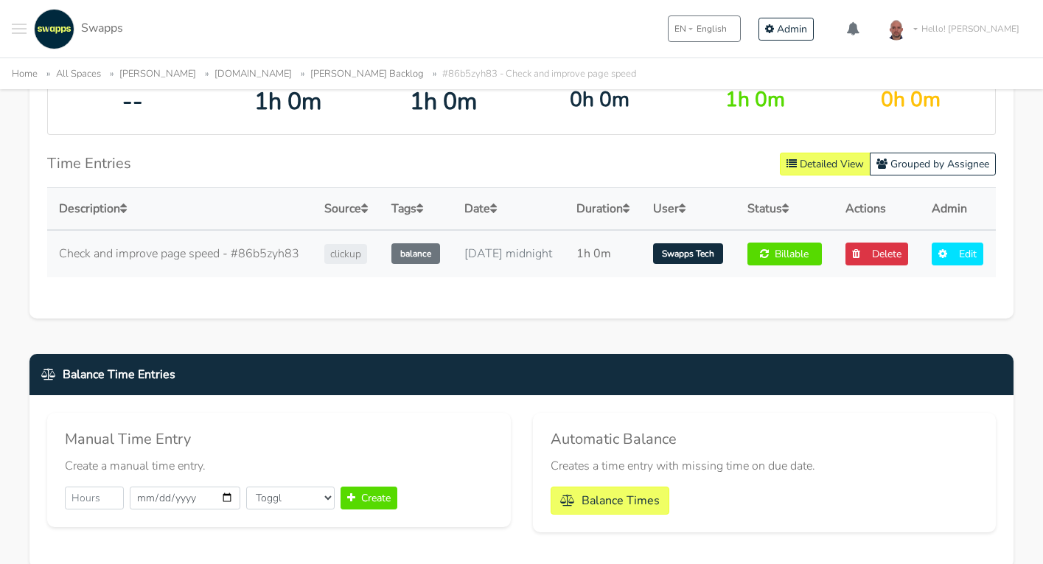
click at [554, 277] on td "[DATE] midnight" at bounding box center [509, 253] width 112 height 47
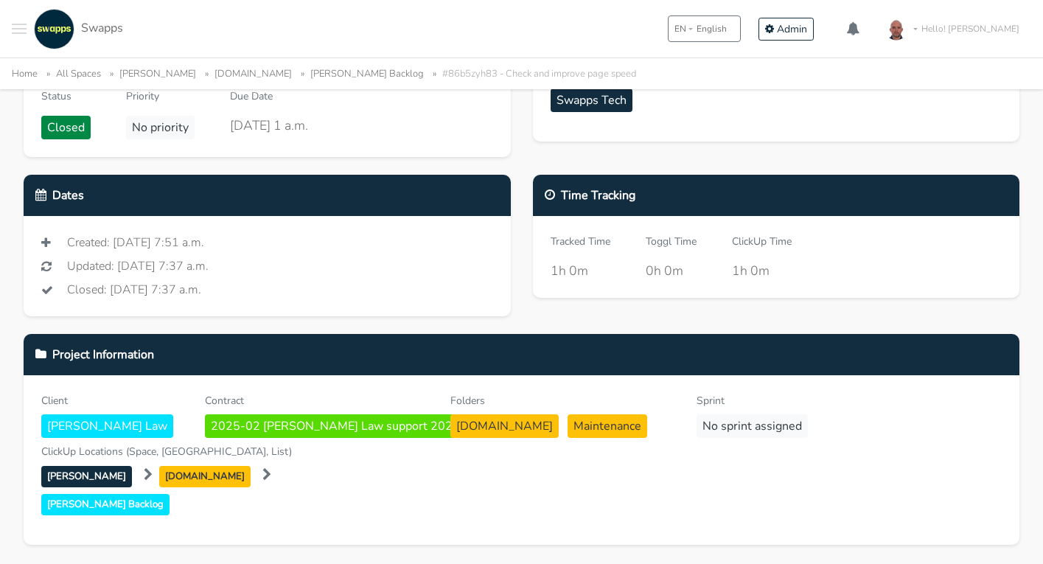
scroll to position [0, 0]
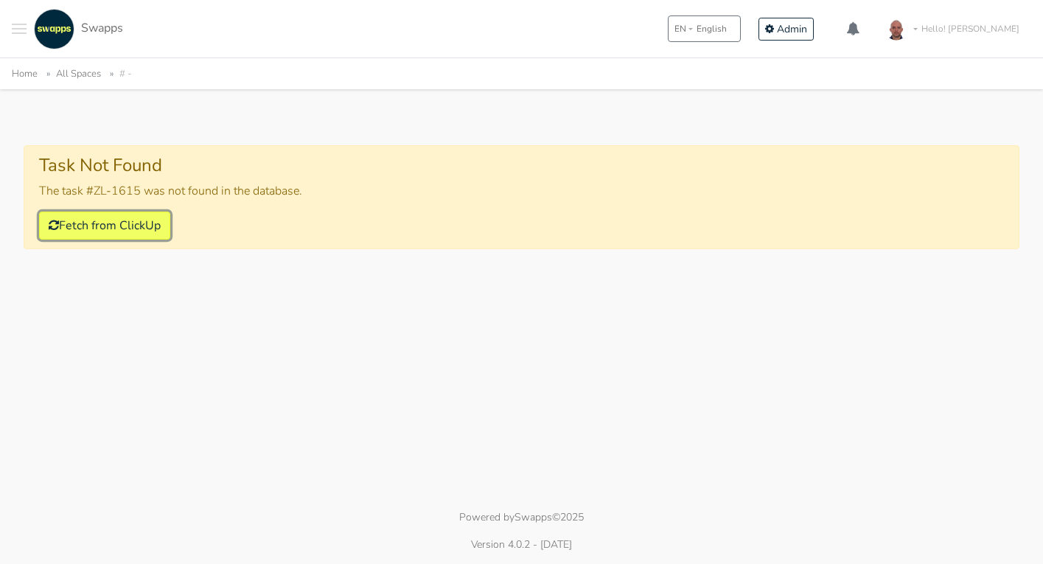
click at [138, 229] on button "Fetch from ClickUp" at bounding box center [104, 226] width 131 height 28
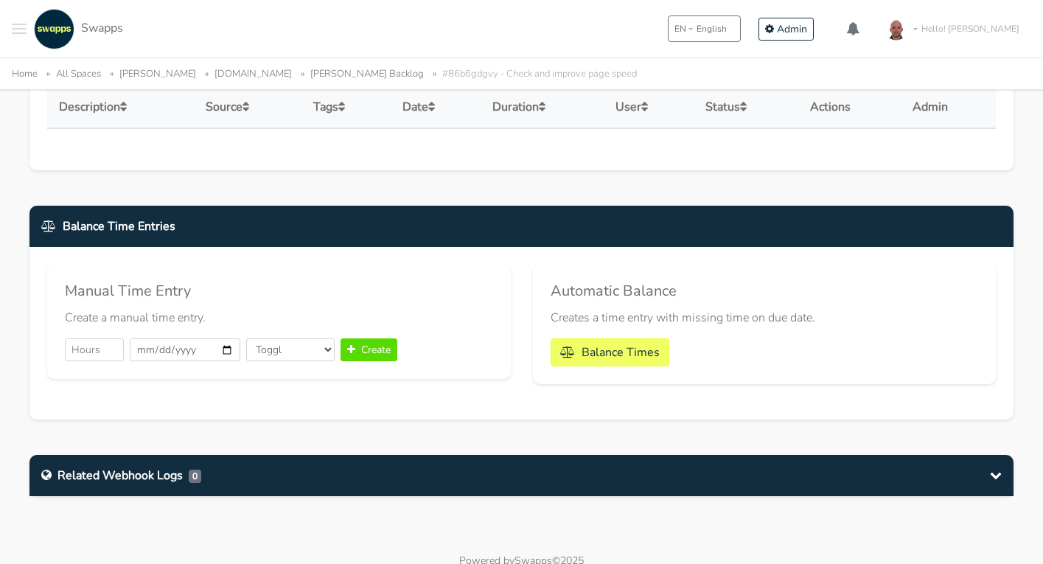
scroll to position [915, 0]
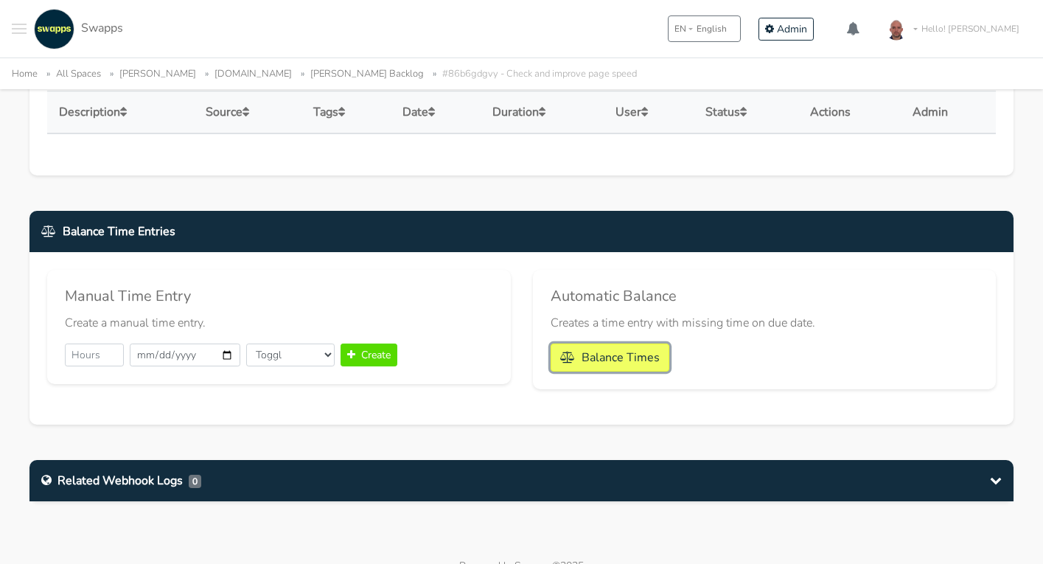
click at [626, 361] on button "Balance Times" at bounding box center [610, 358] width 119 height 28
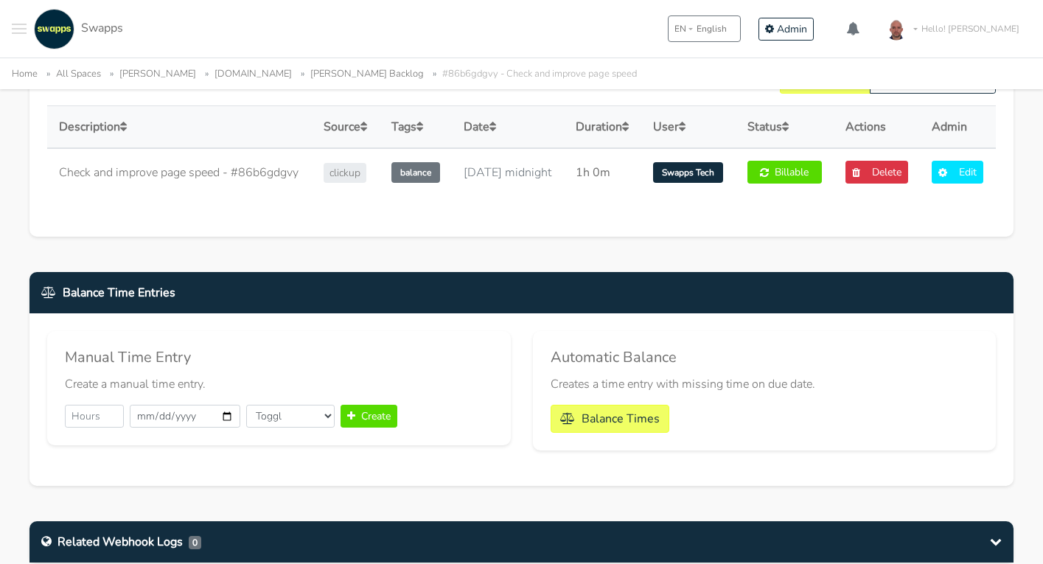
scroll to position [1020, 0]
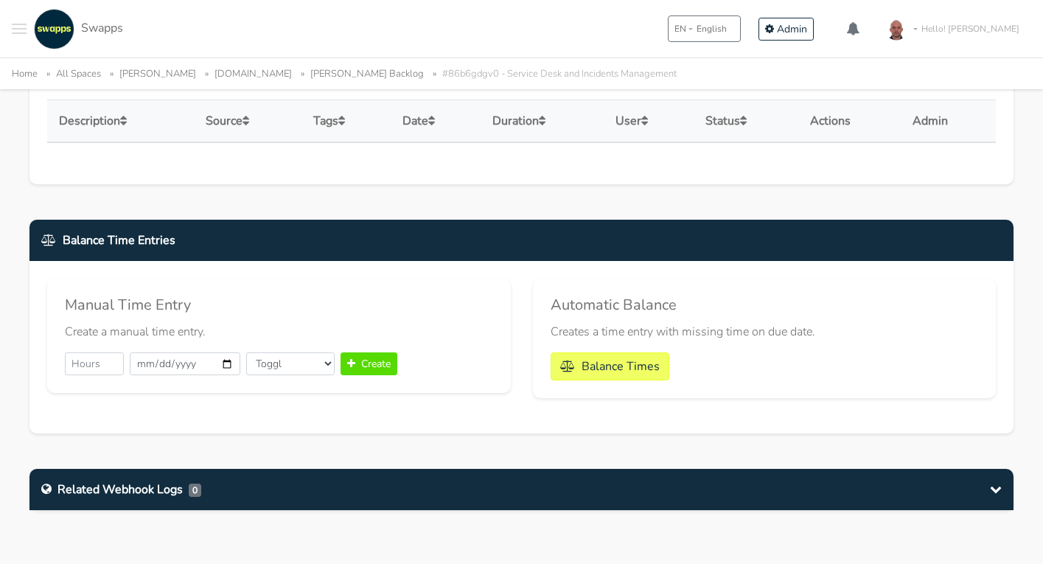
scroll to position [952, 0]
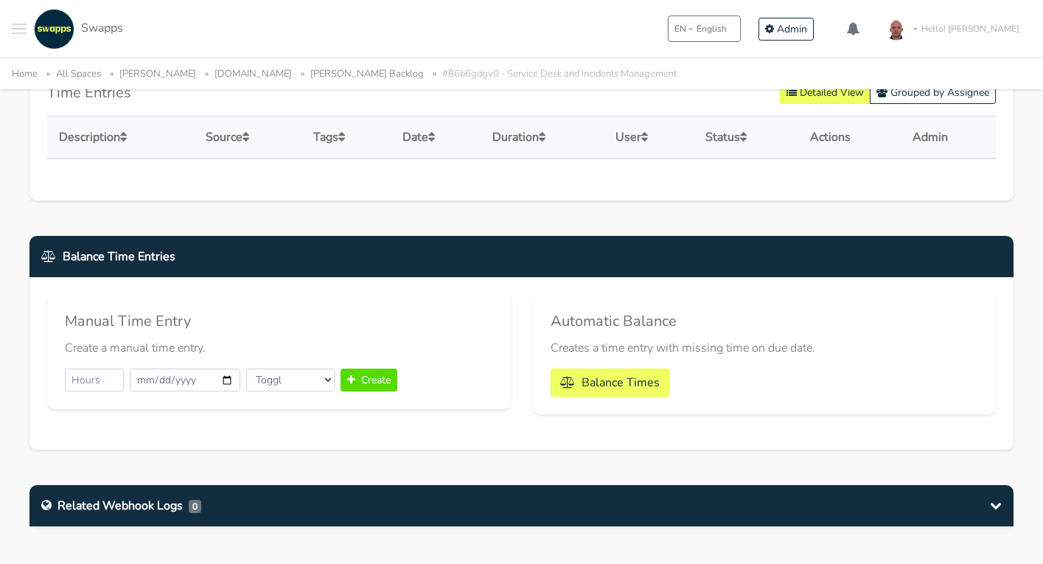
scroll to position [952, 0]
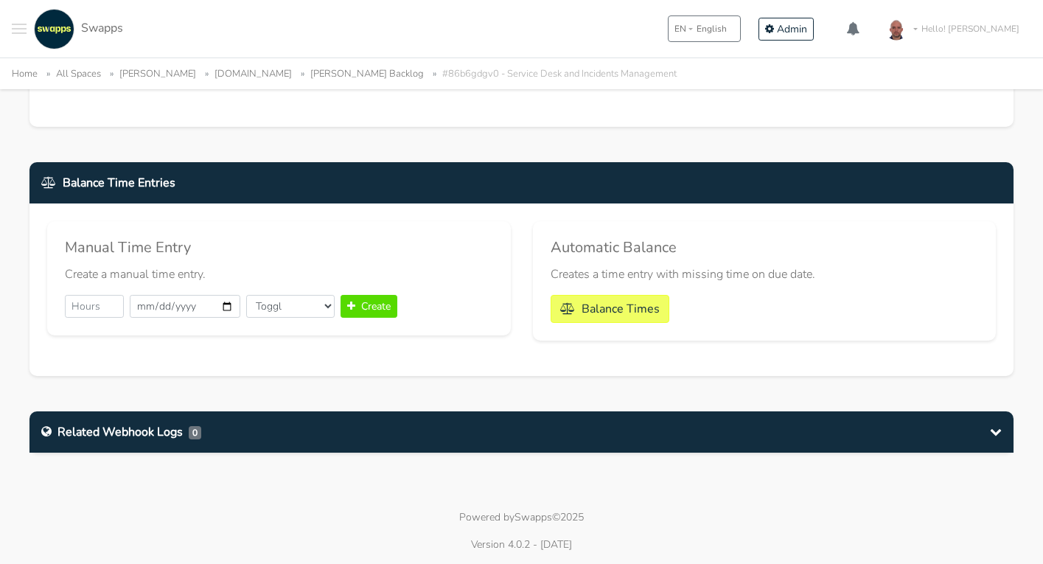
click at [351, 438] on div "Related Webhook Logs 0" at bounding box center [521, 431] width 984 height 41
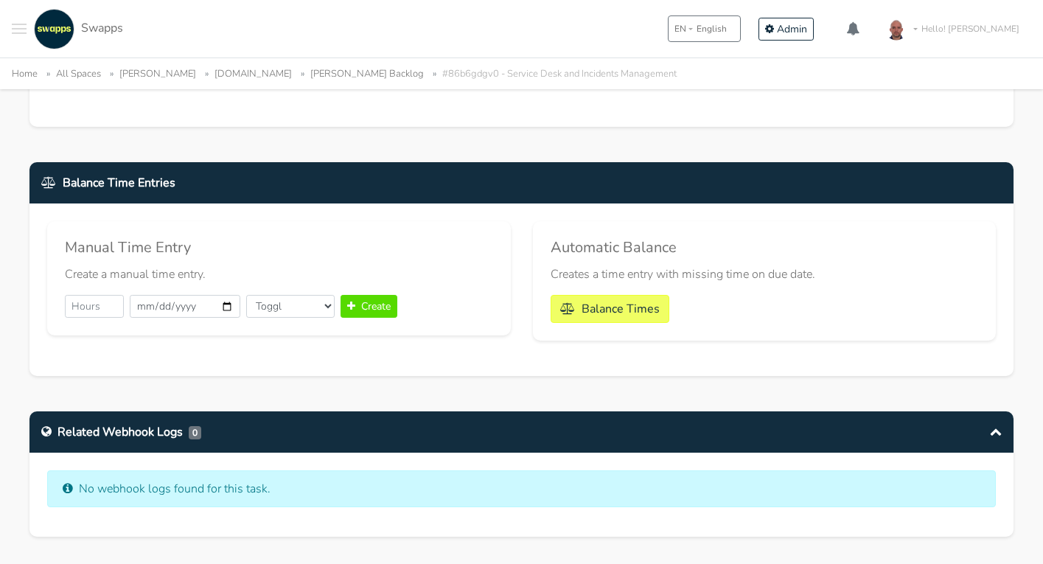
click at [351, 438] on div "Related Webhook Logs 0" at bounding box center [521, 431] width 984 height 41
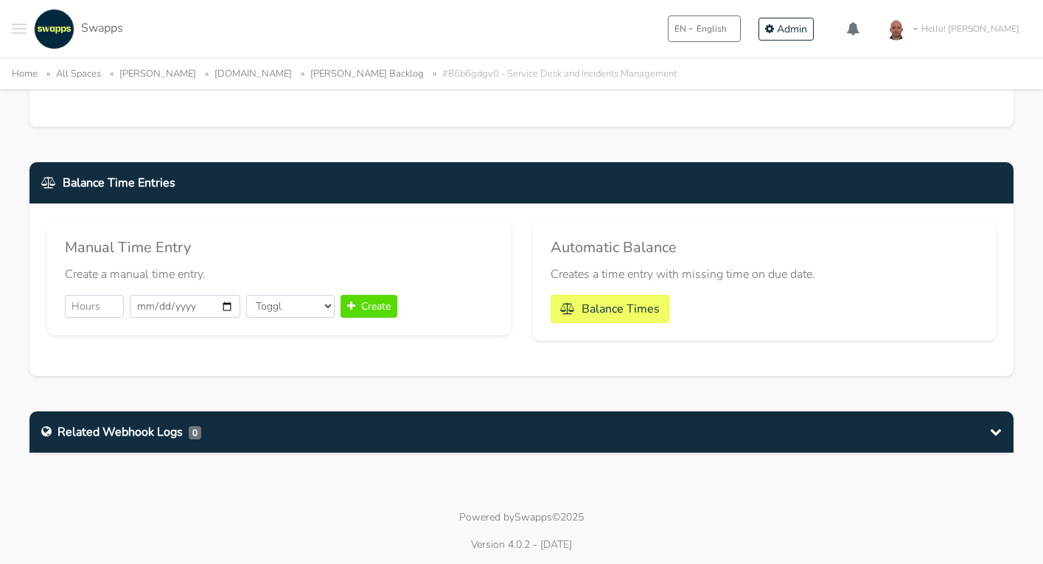
click at [372, 376] on div "Balance Time Entries Manual Time Entry Create a manual time entry. 2025-10-02 T…" at bounding box center [521, 278] width 1006 height 232
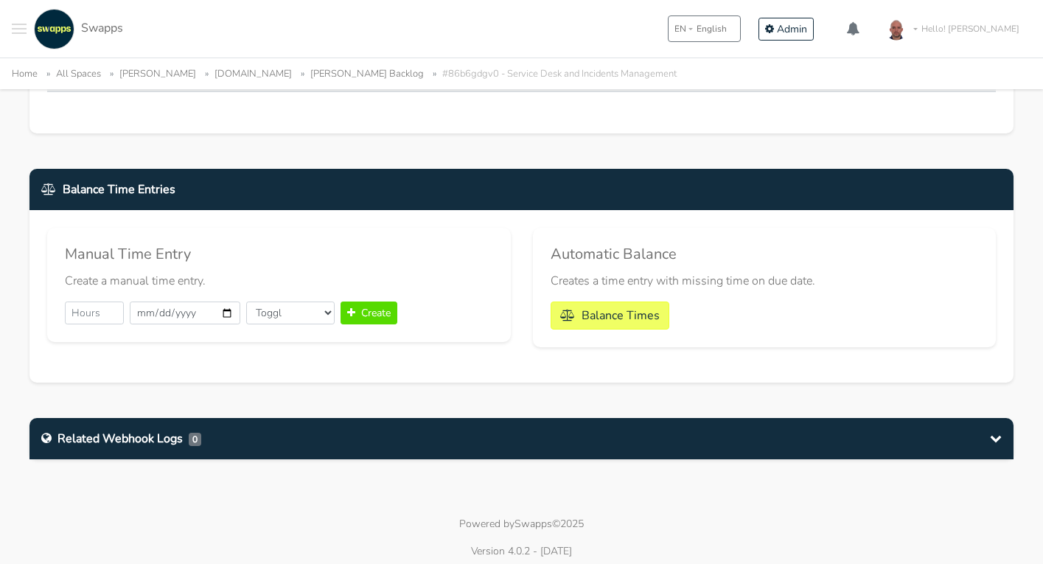
scroll to position [944, 0]
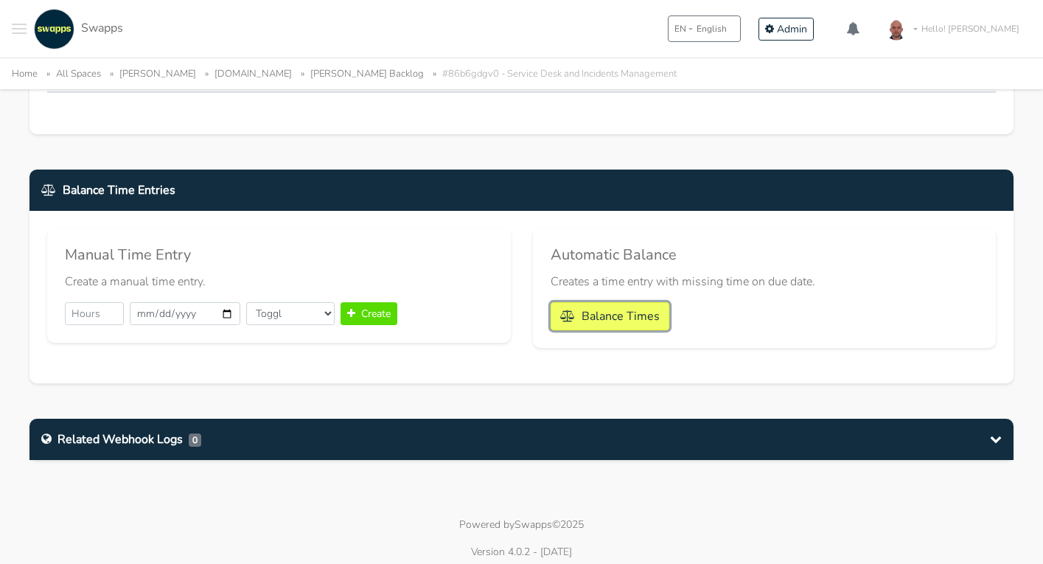
click at [619, 321] on button "Balance Times" at bounding box center [610, 316] width 119 height 28
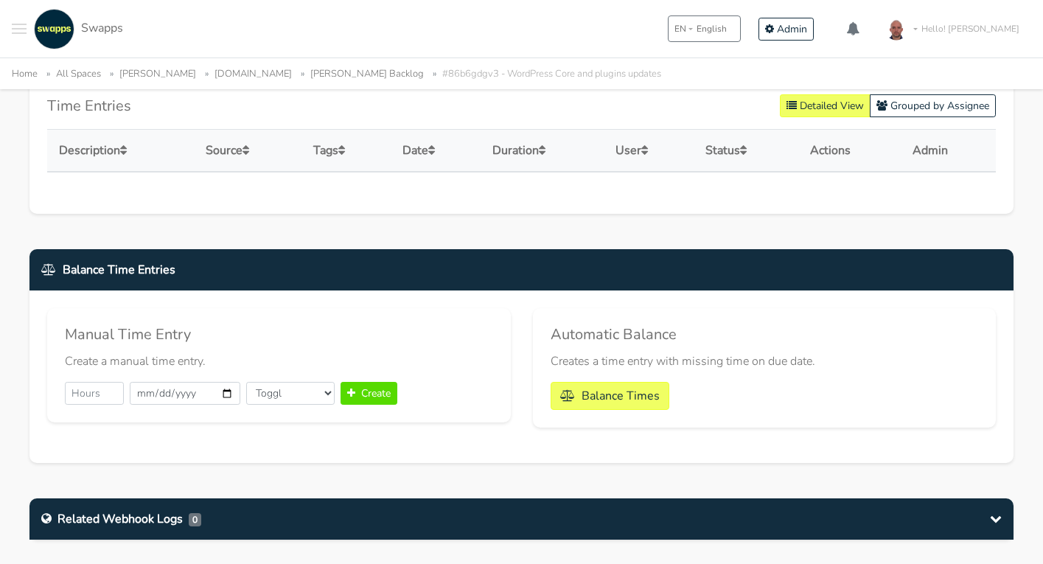
scroll to position [952, 0]
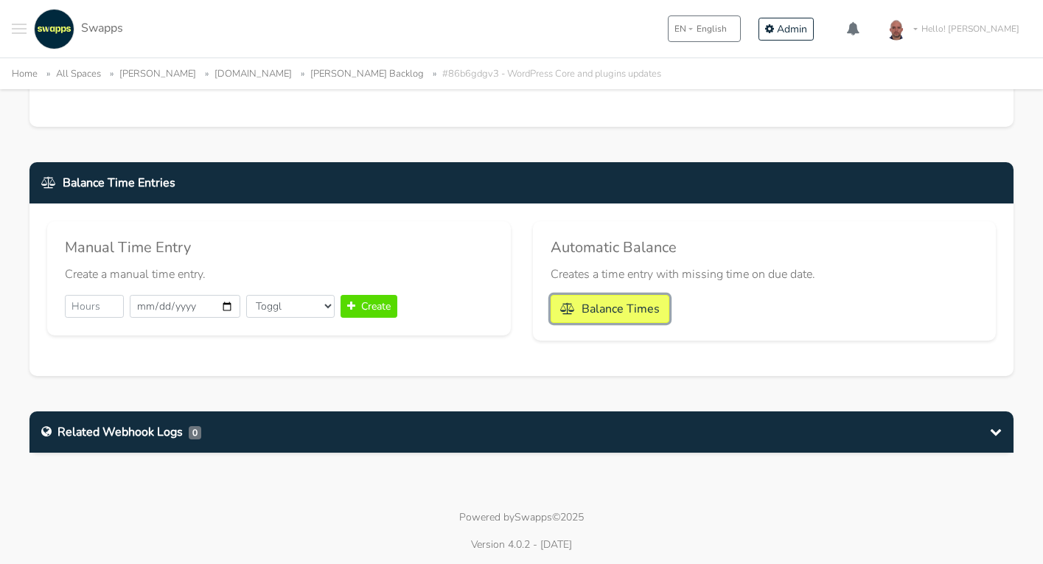
click at [626, 309] on button "Balance Times" at bounding box center [610, 309] width 119 height 28
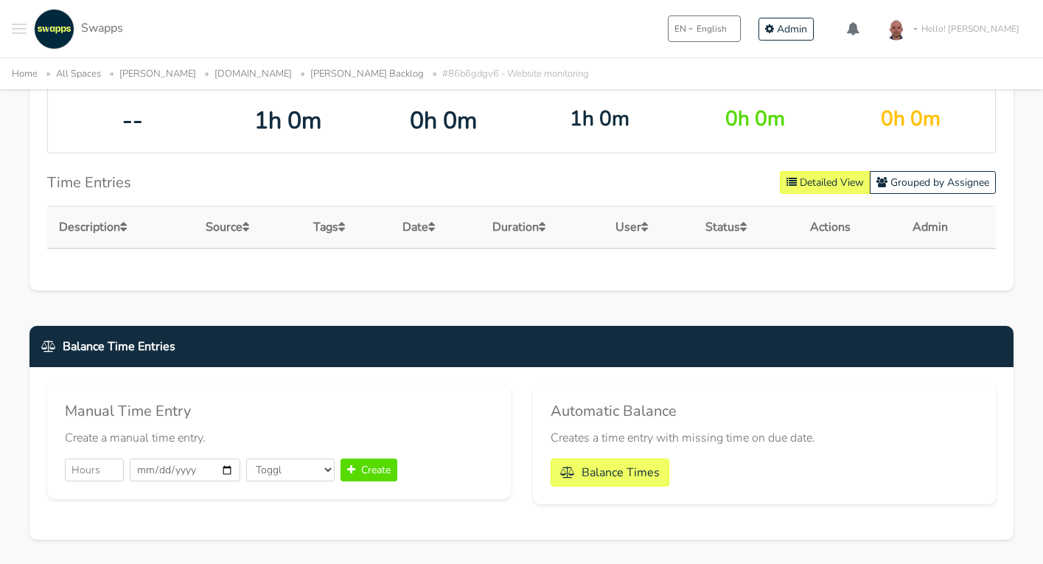
scroll to position [792, 0]
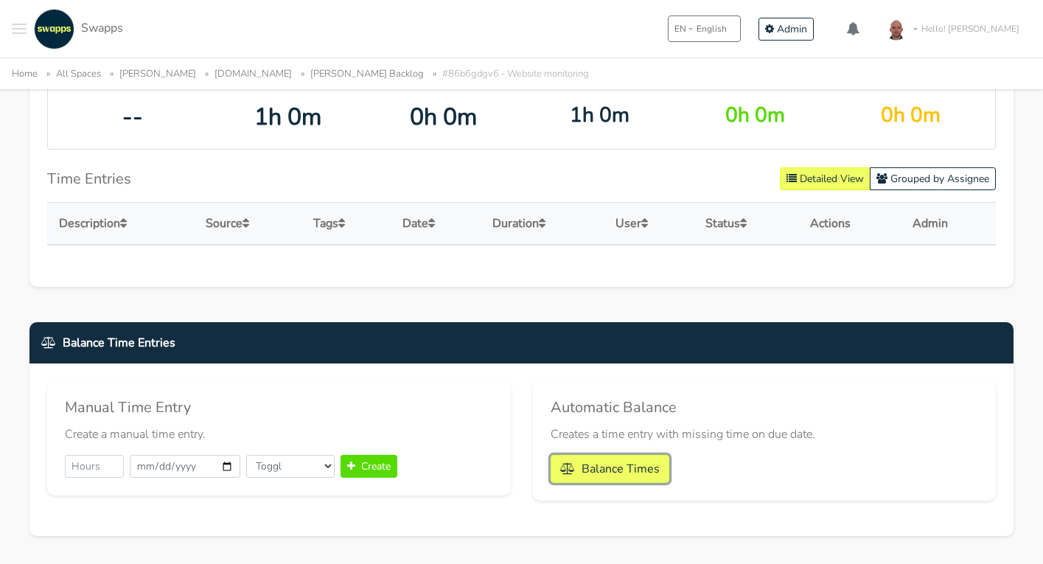
click at [628, 456] on button "Balance Times" at bounding box center [610, 469] width 119 height 28
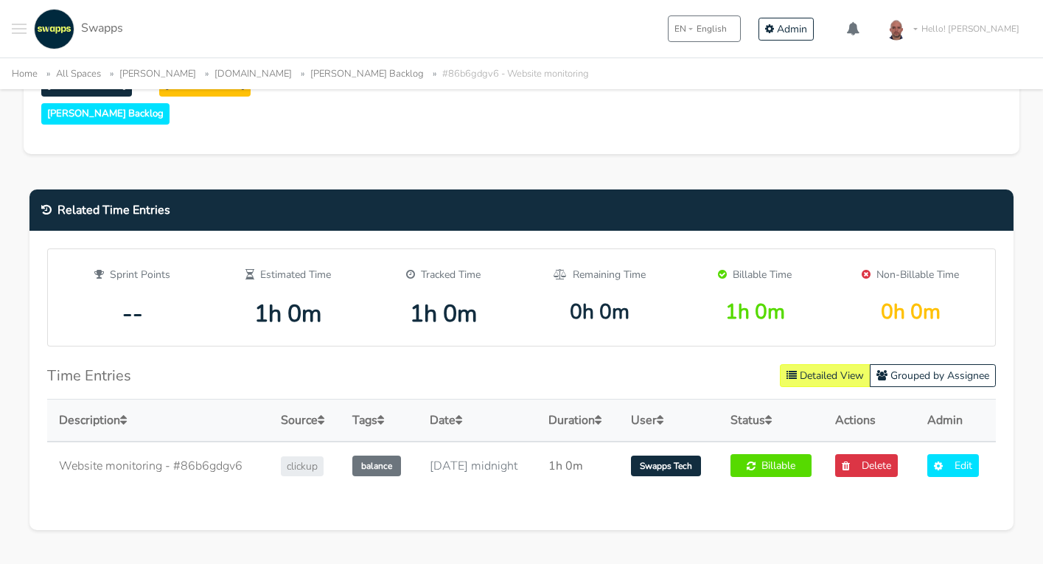
scroll to position [811, 0]
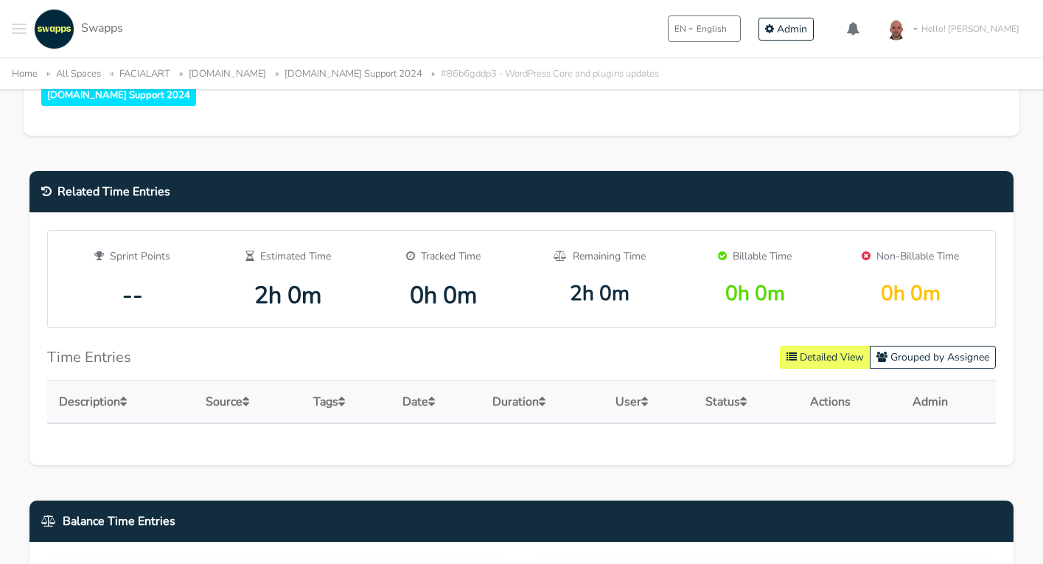
scroll to position [964, 0]
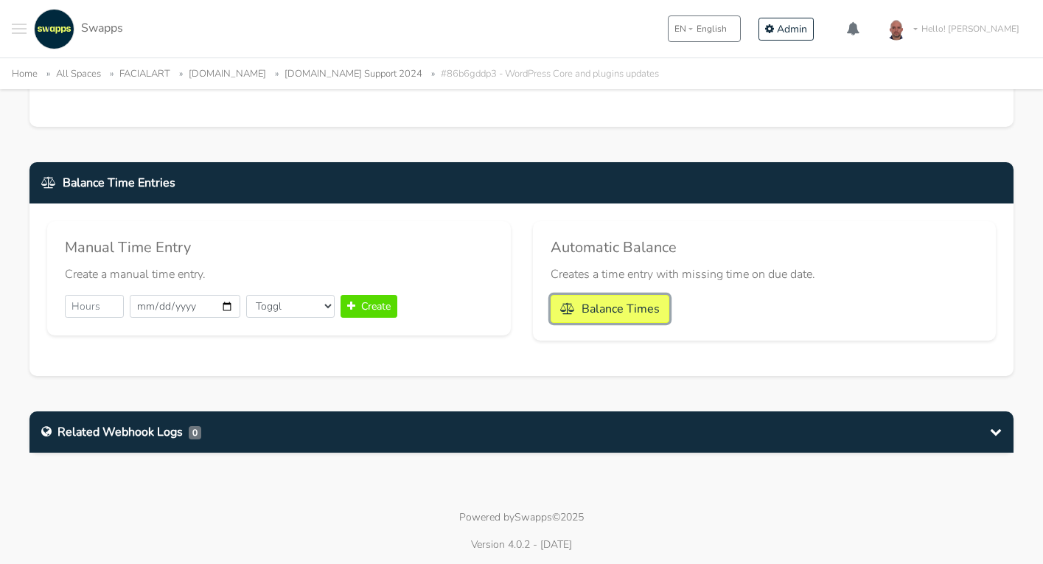
click at [633, 307] on button "Balance Times" at bounding box center [610, 309] width 119 height 28
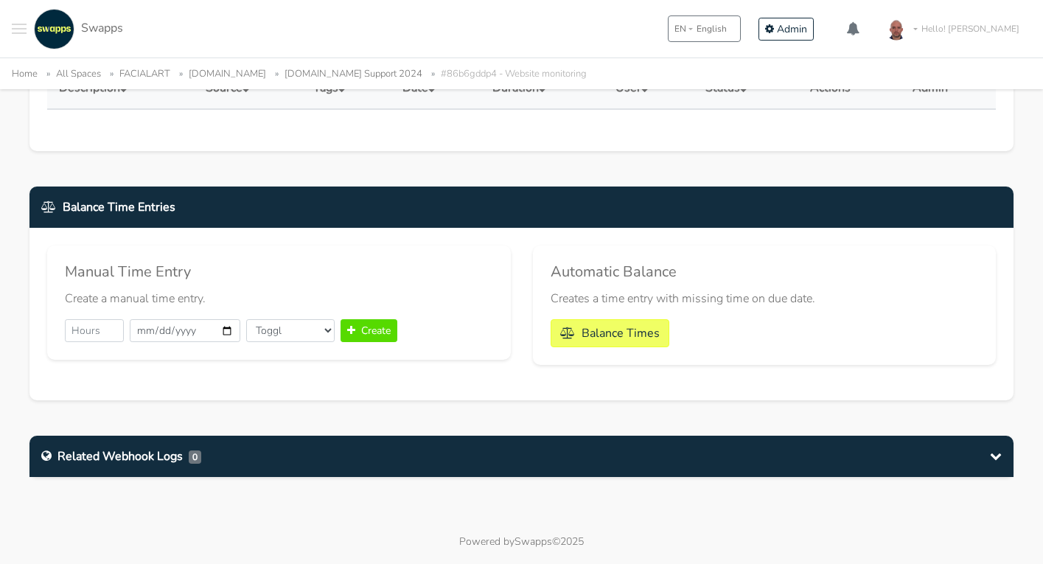
scroll to position [937, 0]
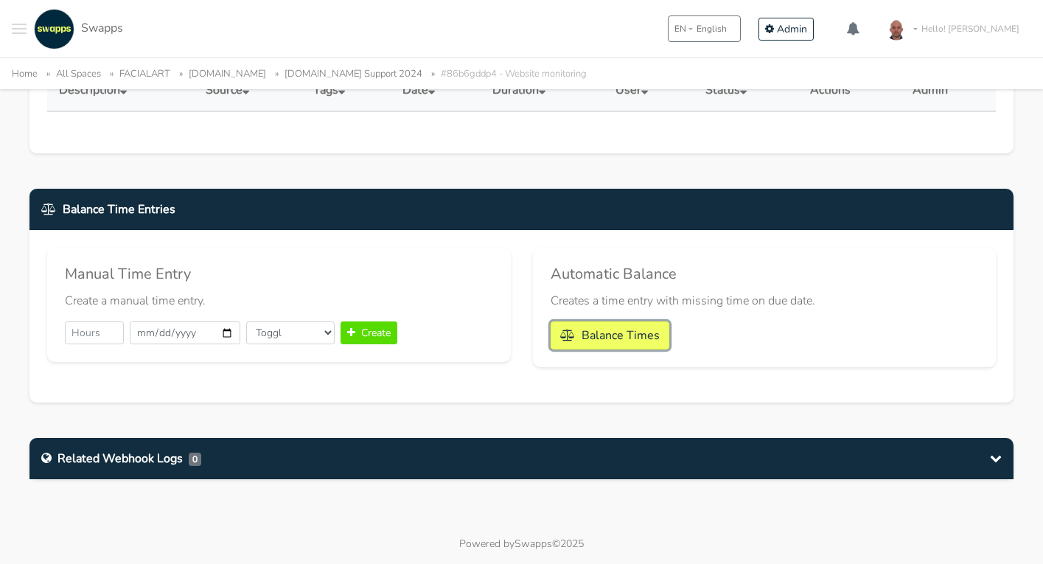
click at [613, 338] on button "Balance Times" at bounding box center [610, 335] width 119 height 28
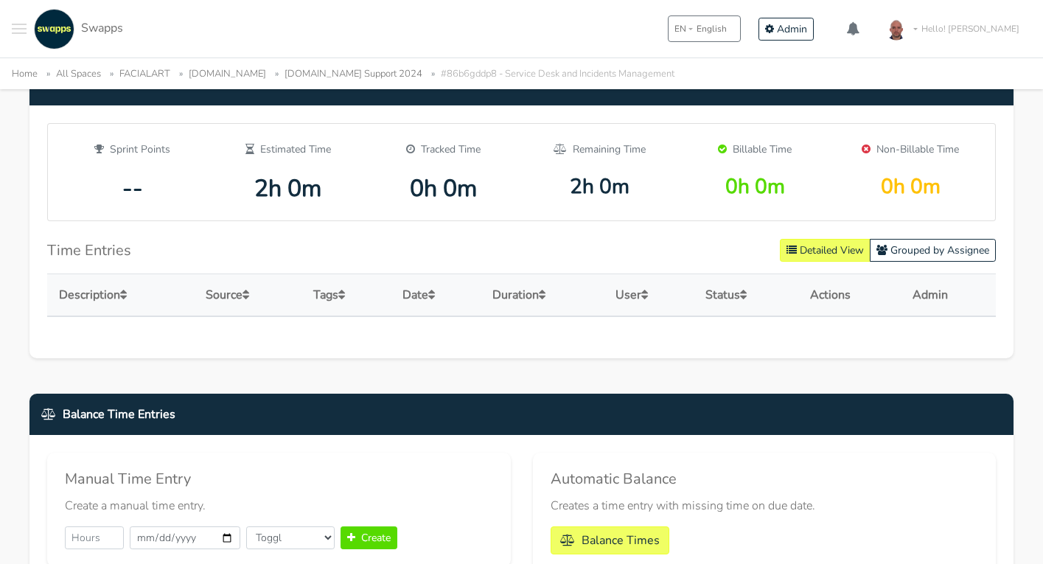
scroll to position [964, 0]
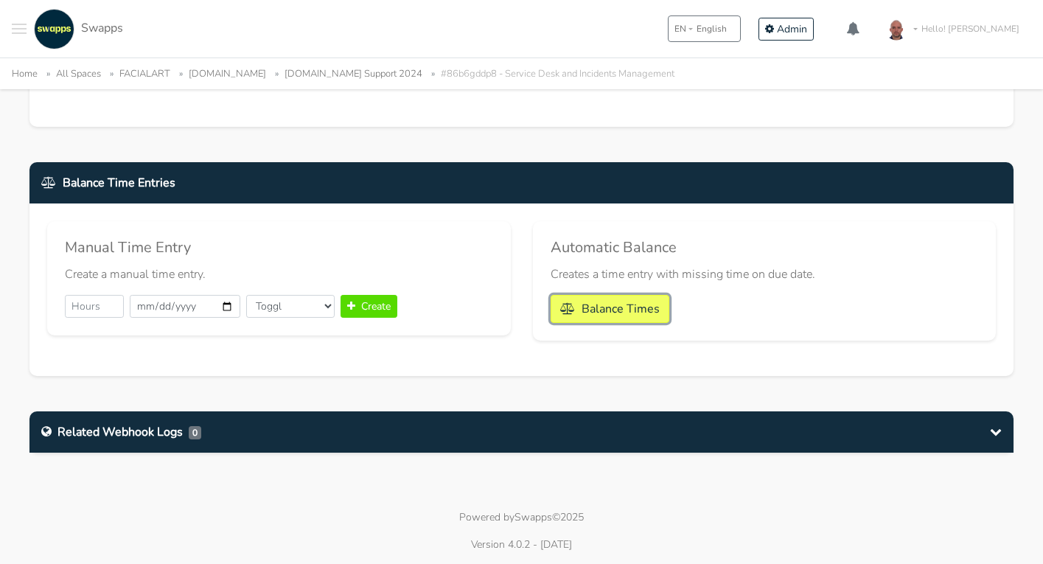
click at [637, 307] on button "Balance Times" at bounding box center [610, 309] width 119 height 28
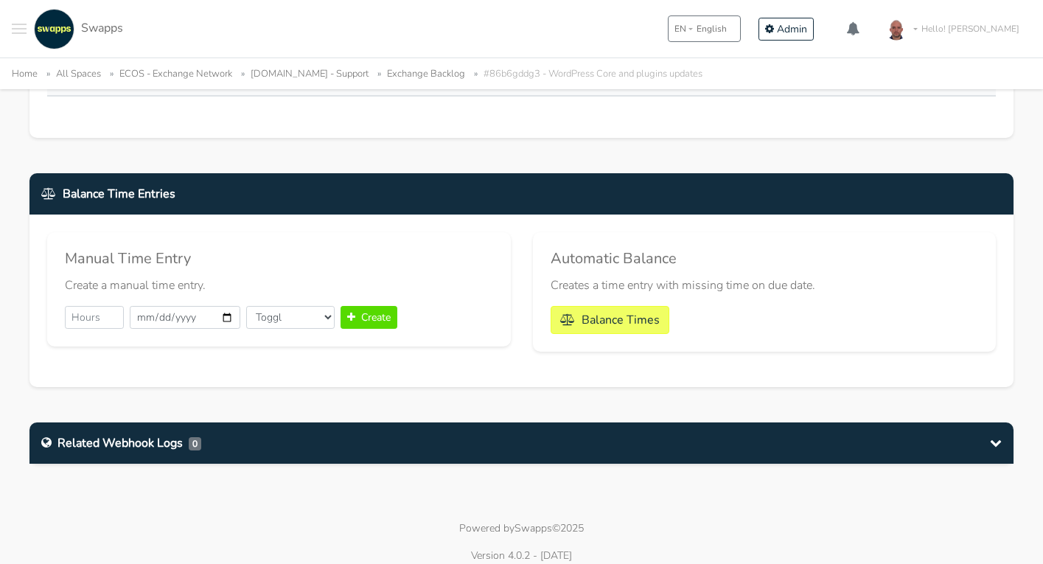
scroll to position [981, 0]
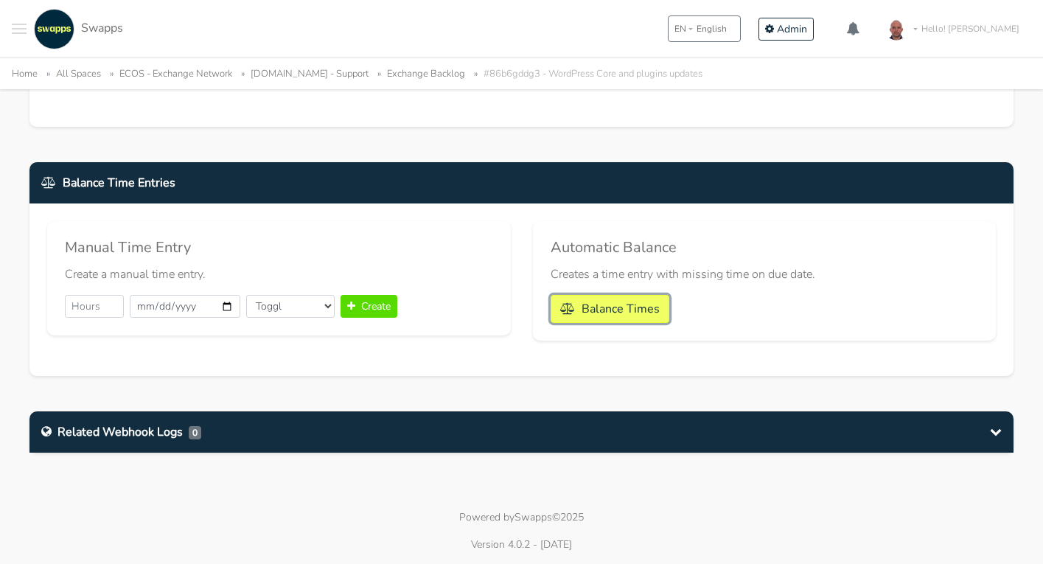
click at [643, 309] on button "Balance Times" at bounding box center [610, 309] width 119 height 28
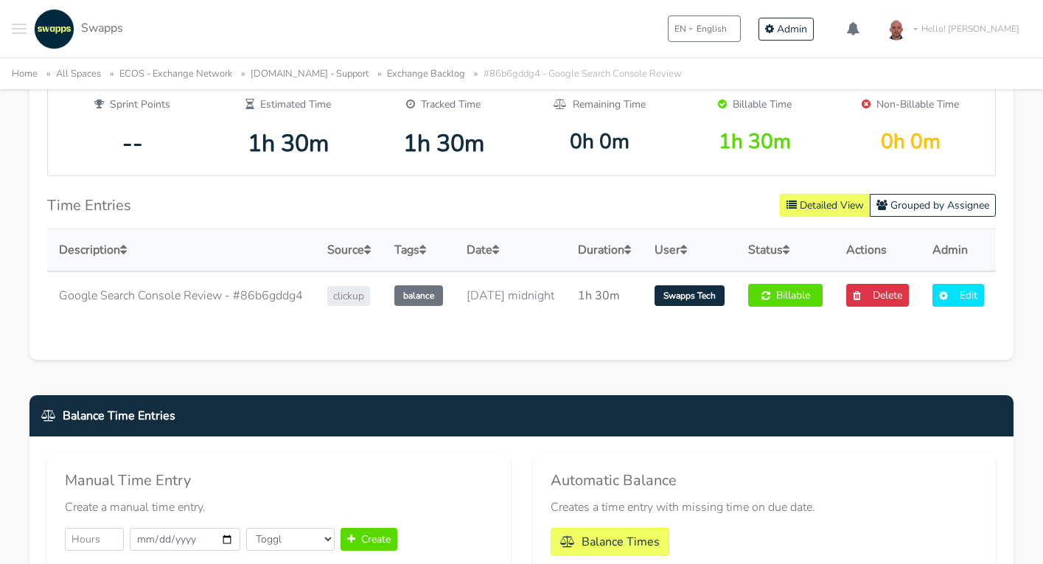
scroll to position [792, 0]
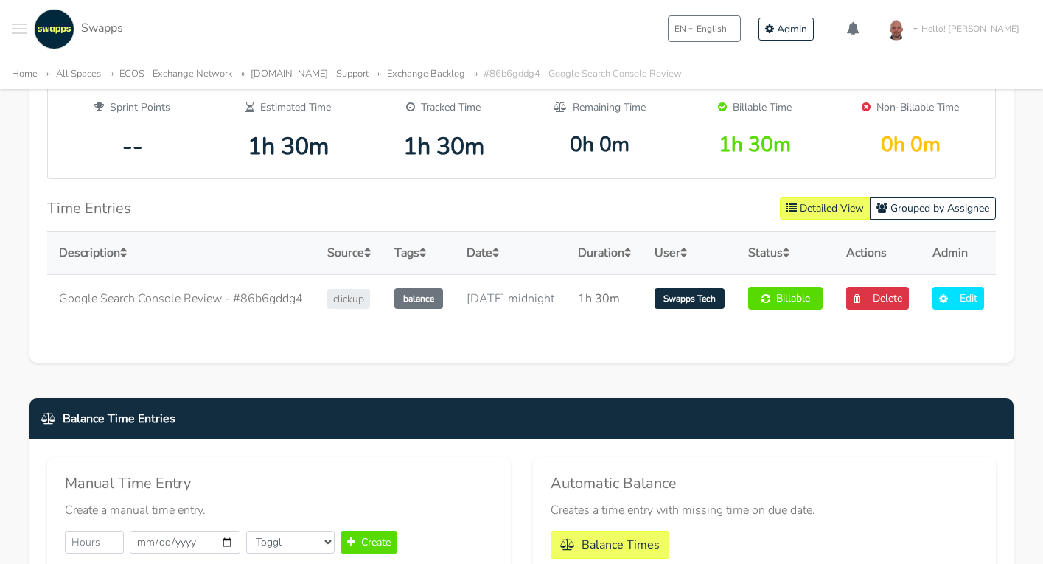
click at [321, 423] on div "Google Search Console Review #86b6gddg4 View on ClickUp View on Toggl Sync Clic…" at bounding box center [521, 30] width 1031 height 1388
click at [295, 414] on div "Google Search Console Review #86b6gddg4 View on ClickUp View on Toggl Sync Clic…" at bounding box center [521, 30] width 1031 height 1388
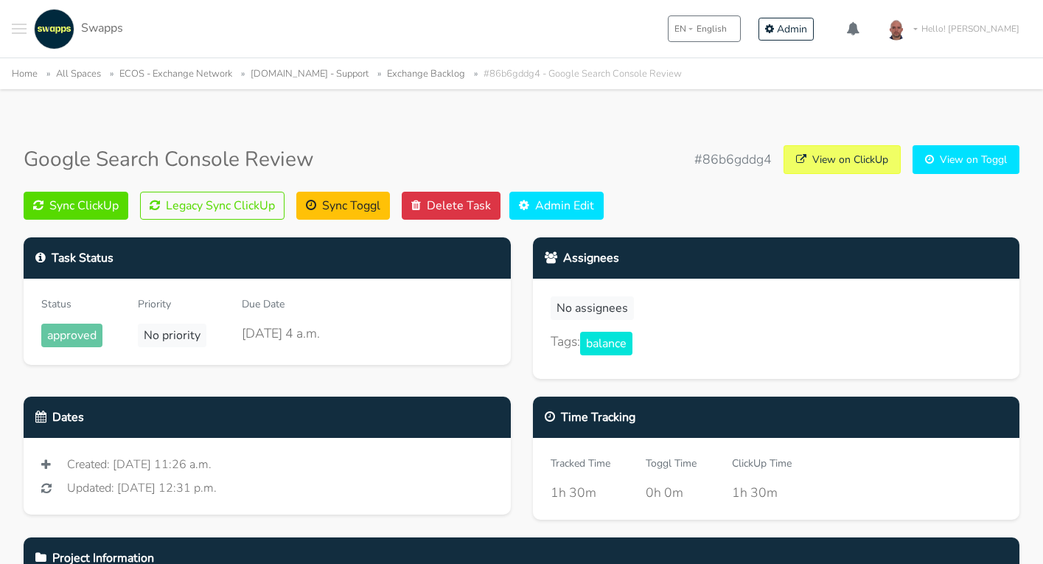
click at [24, 73] on link "Home" at bounding box center [25, 73] width 26 height 13
